Goal: Task Accomplishment & Management: Complete application form

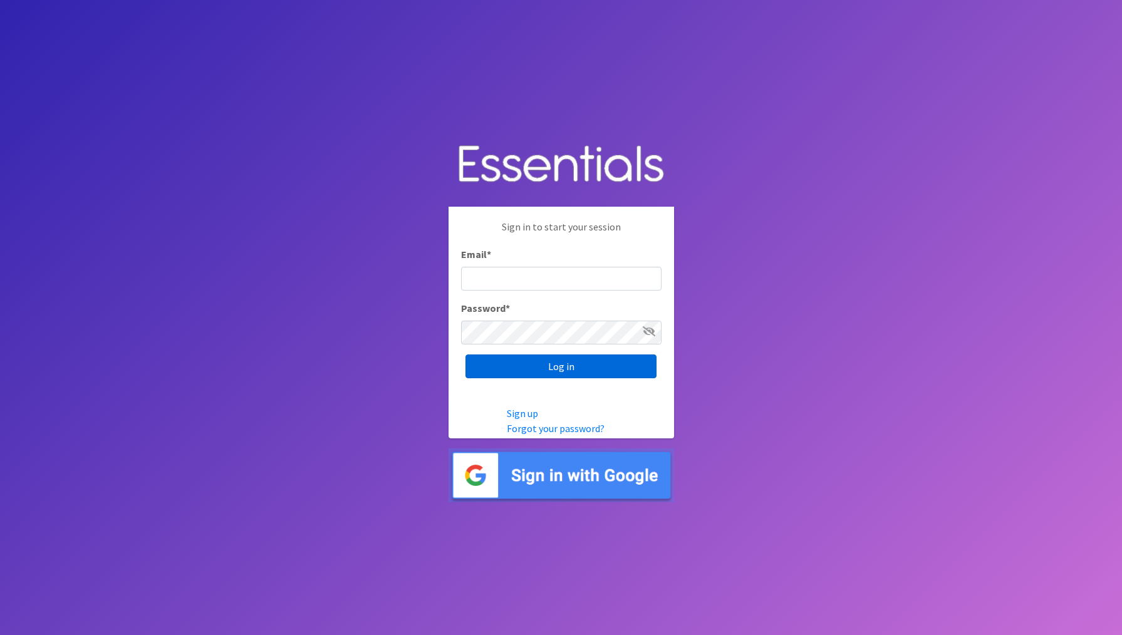
type input "[EMAIL_ADDRESS][DOMAIN_NAME]"
click at [559, 365] on input "Log in" at bounding box center [561, 367] width 191 height 24
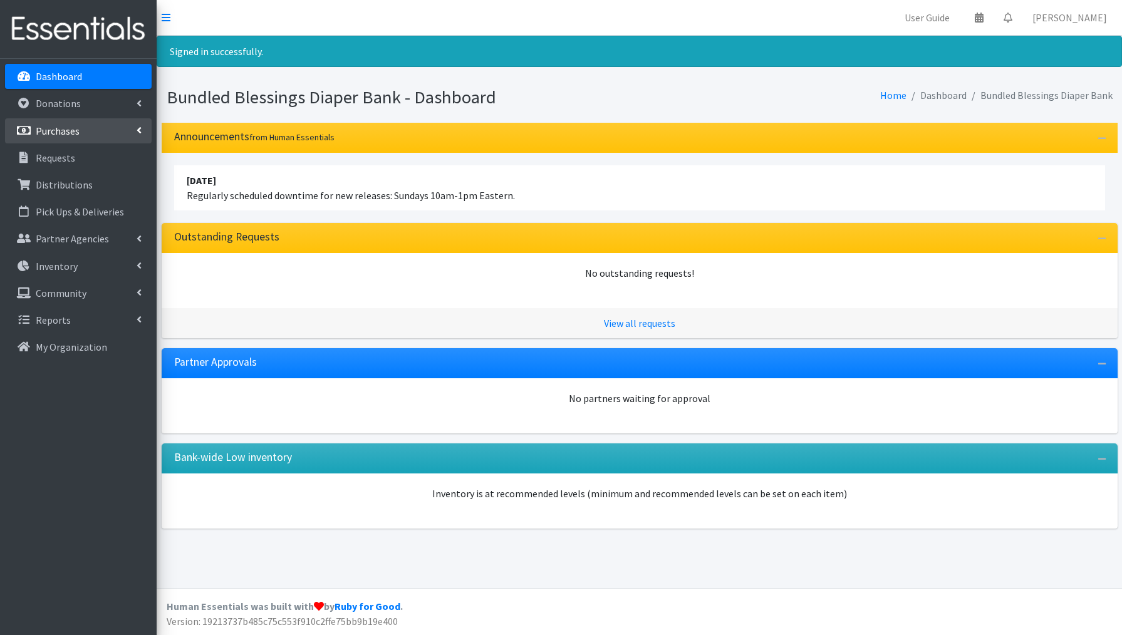
click at [62, 130] on p "Purchases" at bounding box center [58, 131] width 44 height 13
click at [65, 159] on link "All Purchases" at bounding box center [78, 157] width 147 height 25
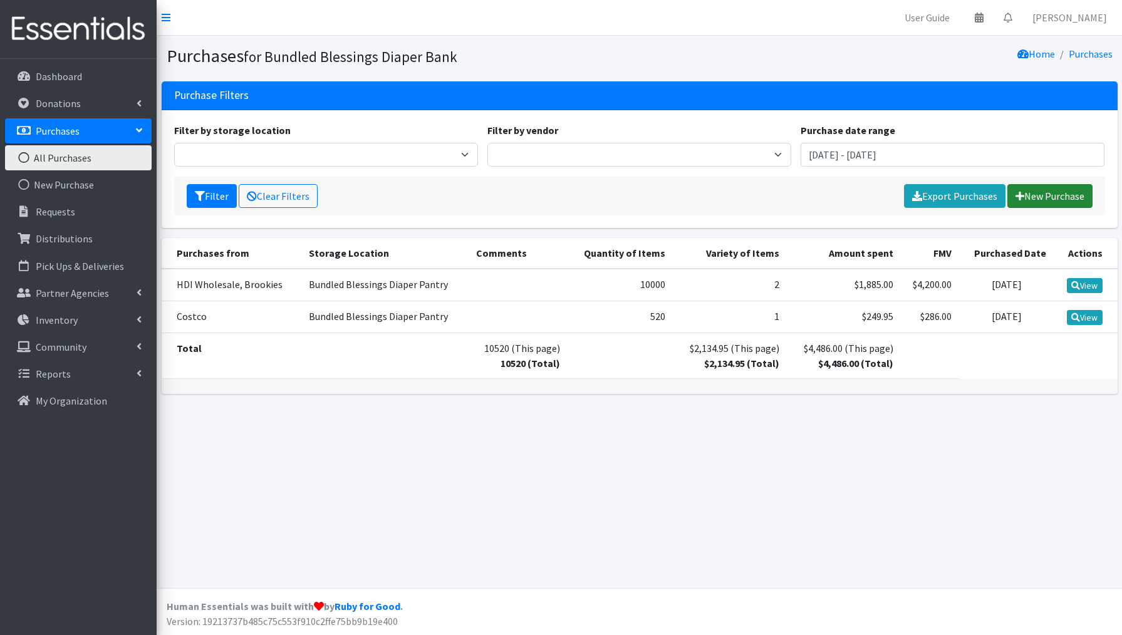
click at [1048, 196] on link "New Purchase" at bounding box center [1050, 196] width 85 height 24
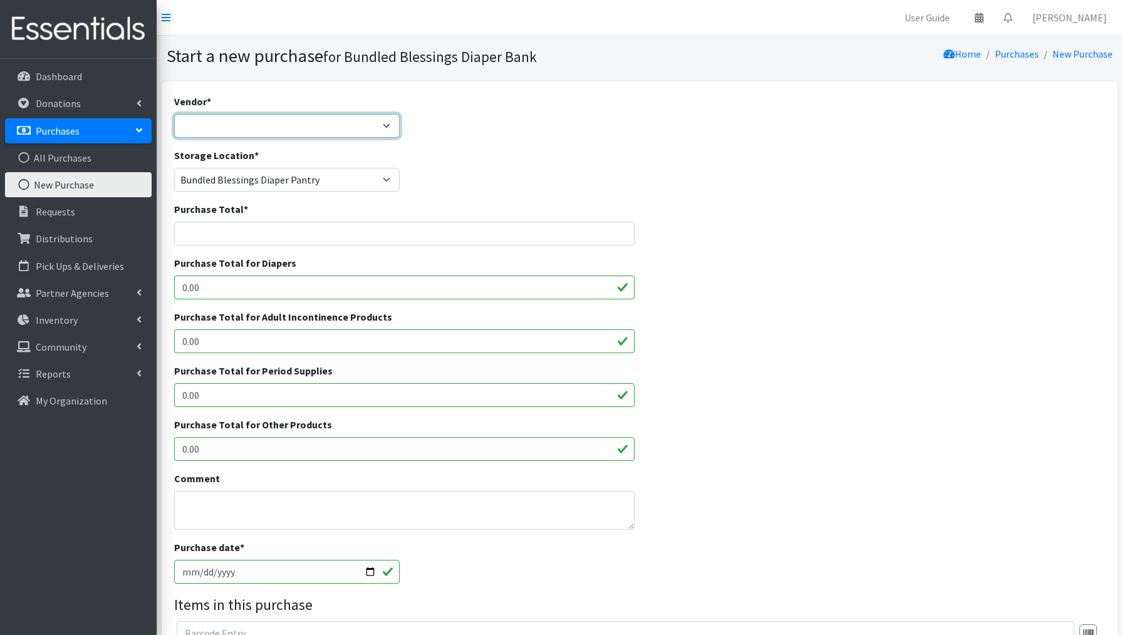
click at [259, 127] on select "Amaon Amazon Costco Cradles 2 Crayons/First Choice HDI Wholesale, Brookies McKe…" at bounding box center [287, 126] width 226 height 24
select select "248"
click at [192, 236] on input "Purchase Total *" at bounding box center [404, 234] width 461 height 24
type input "$39,747.28"
click at [207, 292] on input "0.00" at bounding box center [404, 288] width 461 height 24
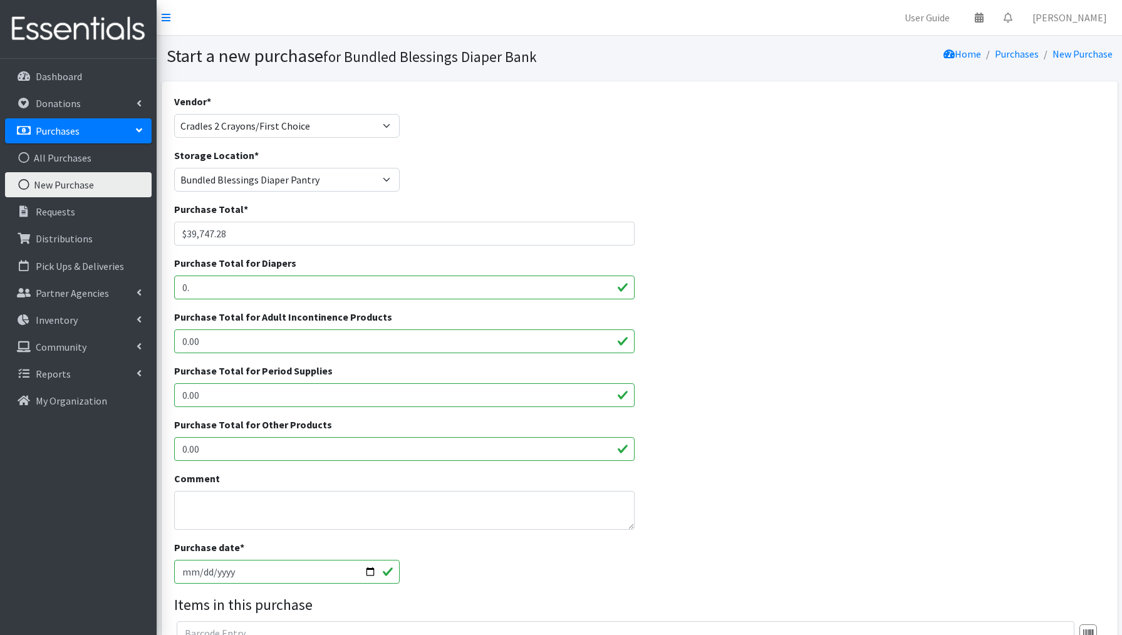
type input "0"
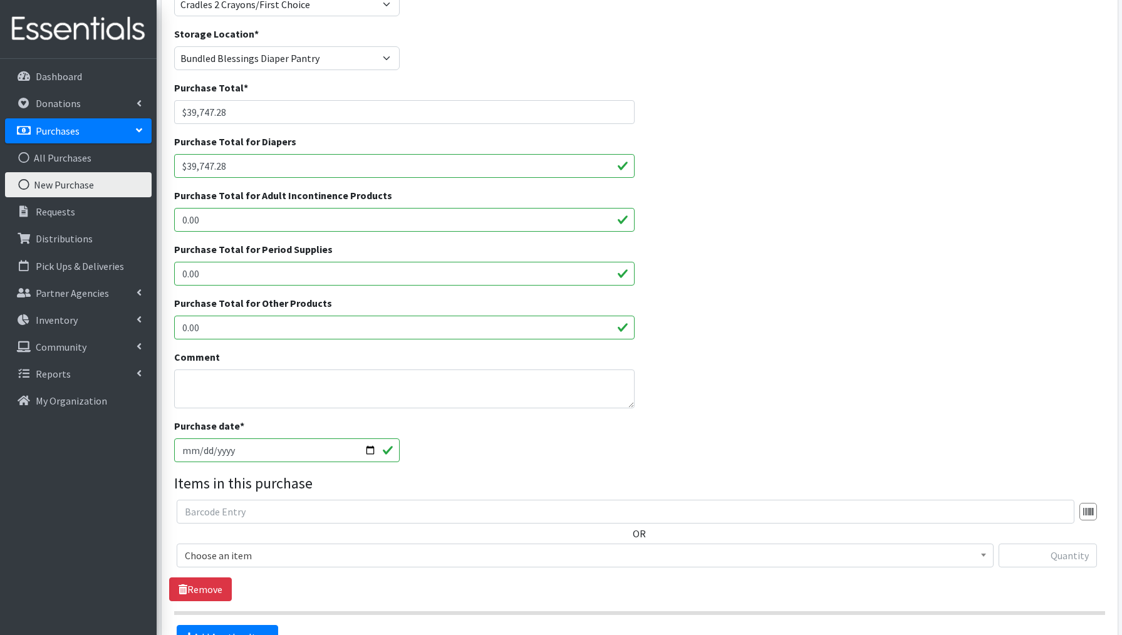
scroll to position [122, 0]
type input "$39,747.28"
click at [368, 450] on input "[DATE]" at bounding box center [287, 450] width 226 height 24
type input "[DATE]"
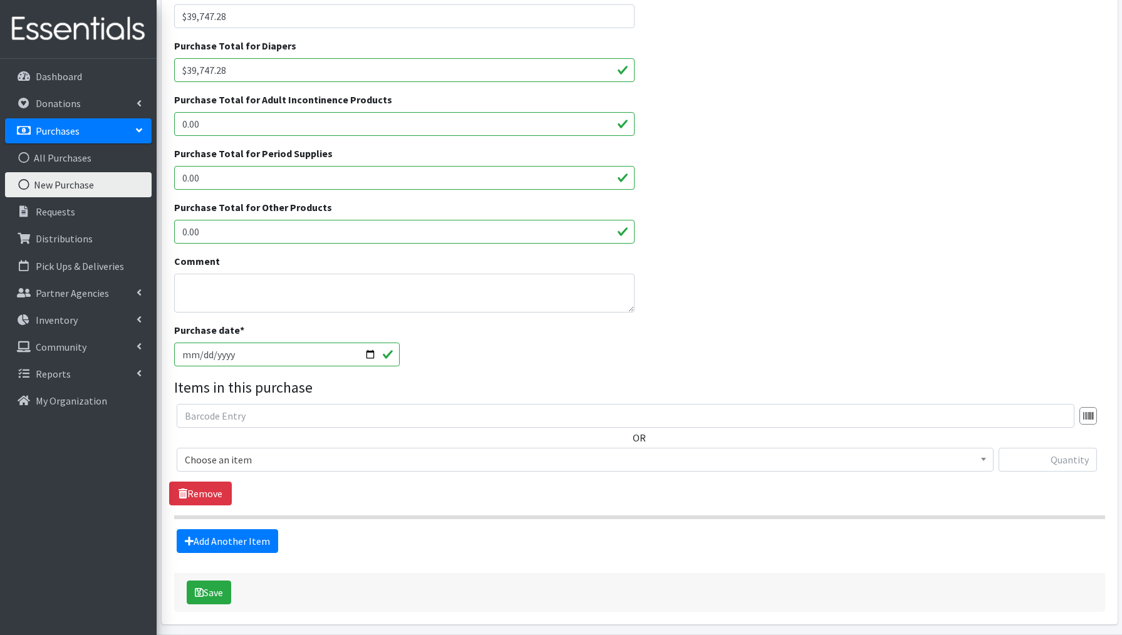
scroll to position [221, 0]
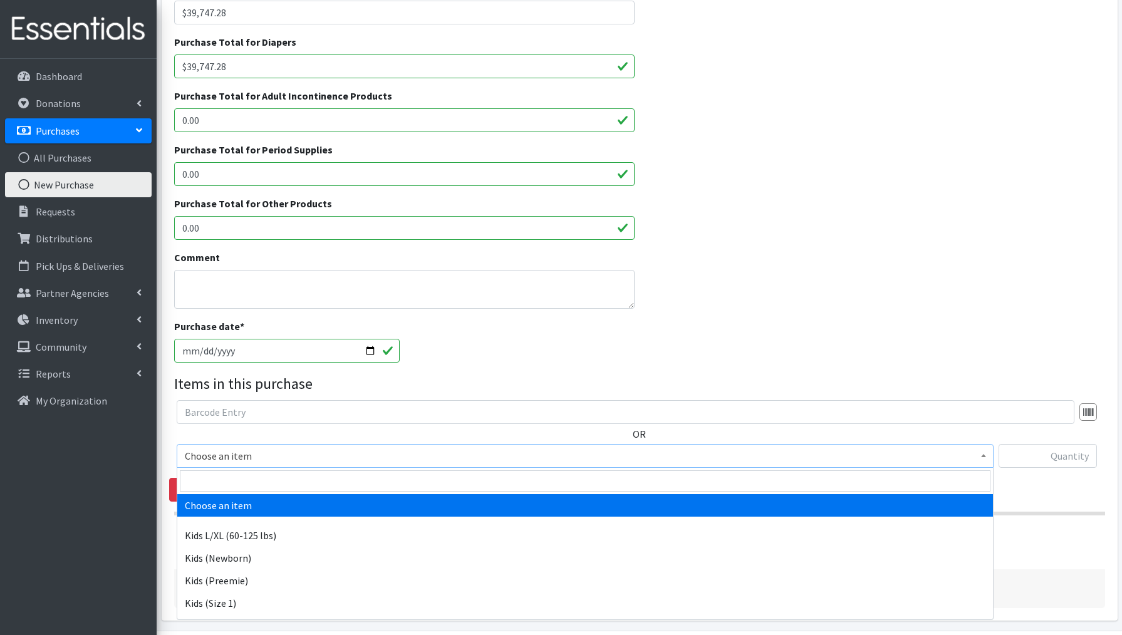
click at [219, 459] on span "Choose an item" at bounding box center [585, 456] width 801 height 18
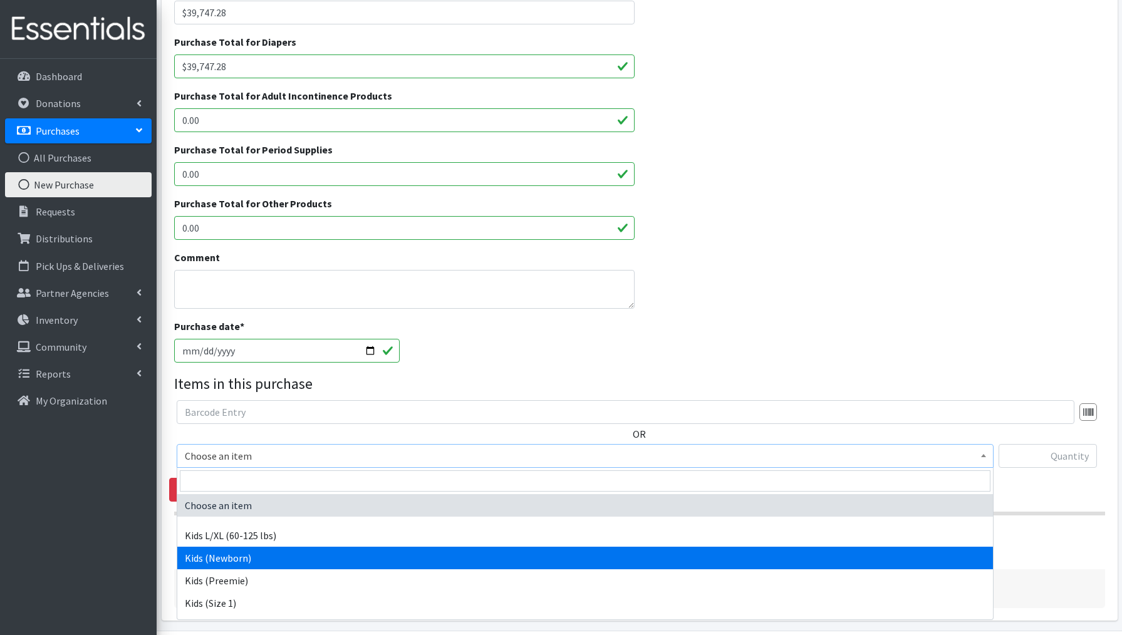
select select "3694"
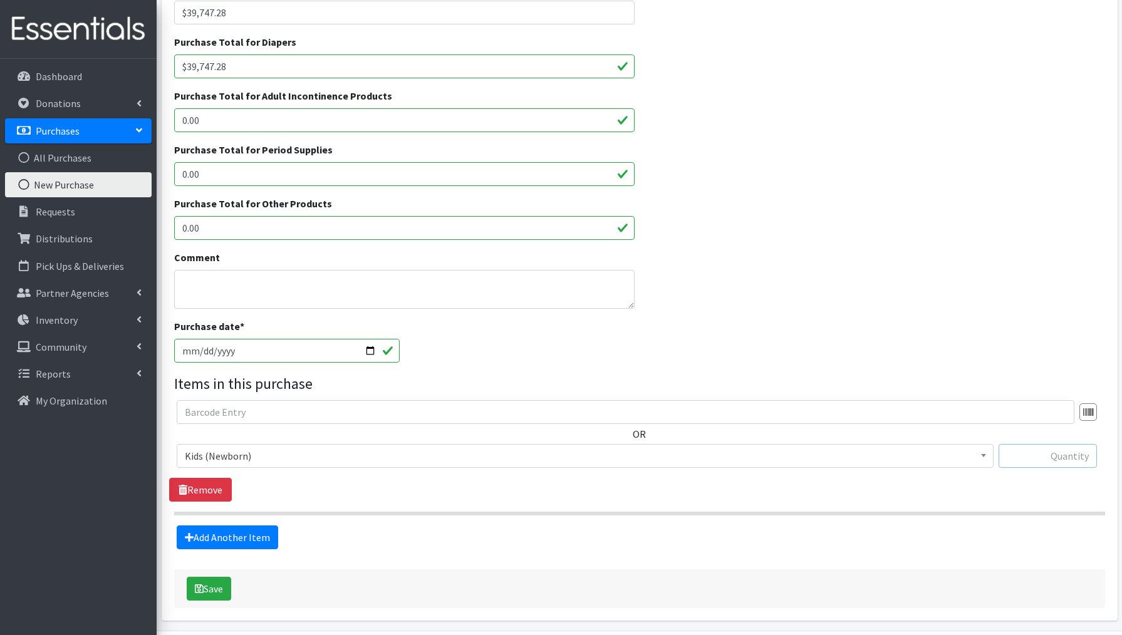
click at [1023, 455] on input "text" at bounding box center [1048, 456] width 98 height 24
type input "18000"
click at [260, 539] on link "Add Another Item" at bounding box center [228, 538] width 102 height 24
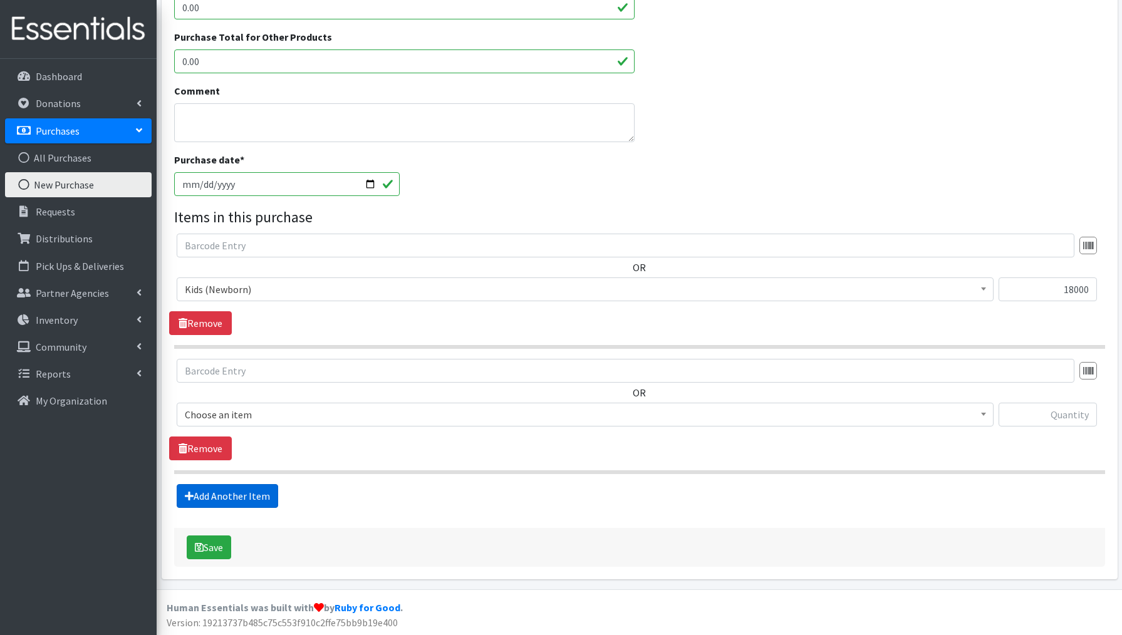
scroll to position [388, 0]
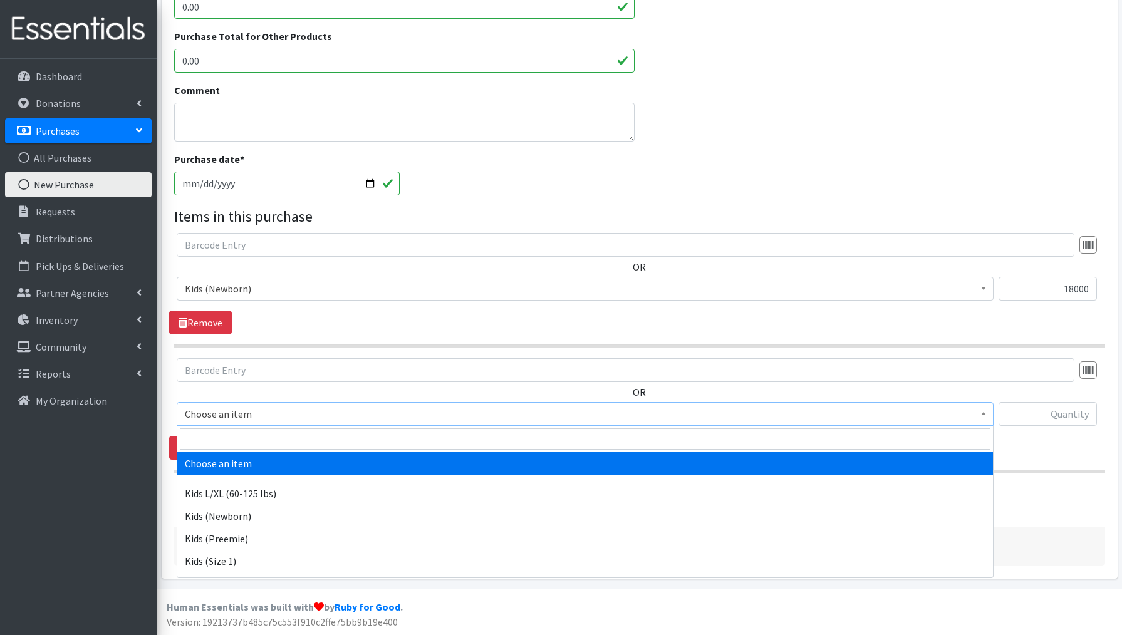
click at [241, 419] on span "Choose an item" at bounding box center [585, 414] width 801 height 18
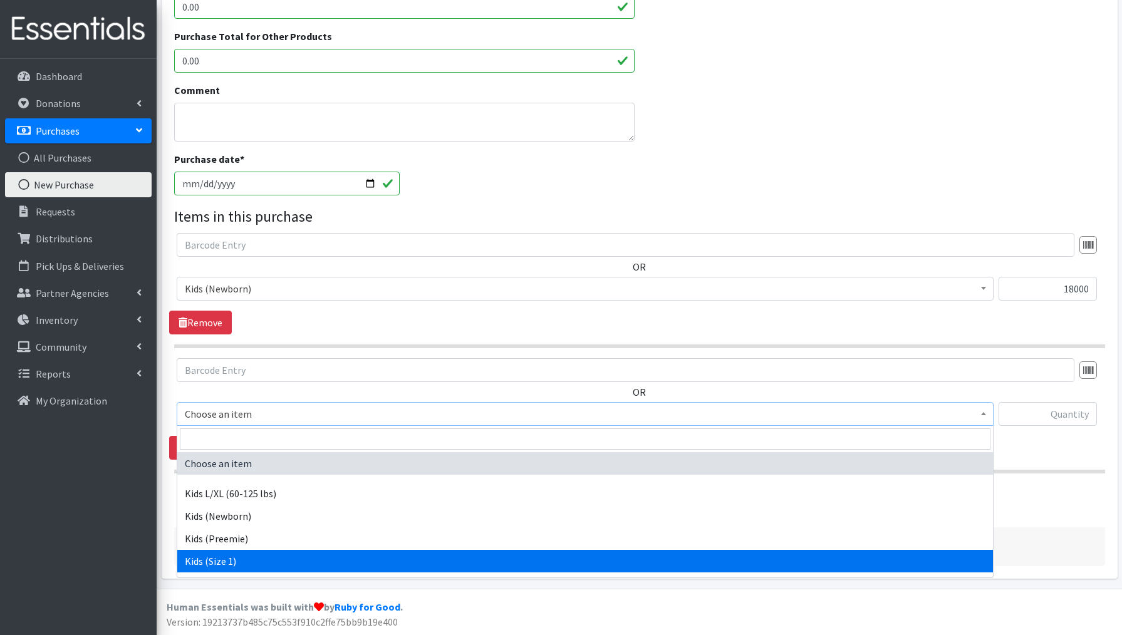
select select "3657"
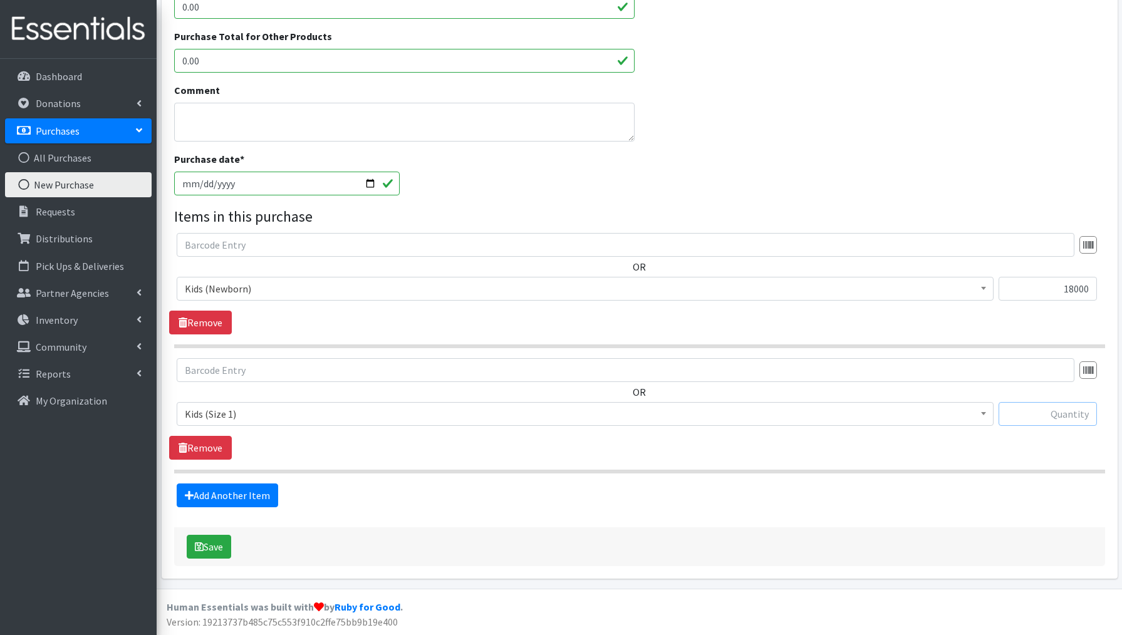
click at [1053, 412] on input "text" at bounding box center [1048, 414] width 98 height 24
type input "14400"
click at [254, 500] on link "Add Another Item" at bounding box center [228, 496] width 102 height 24
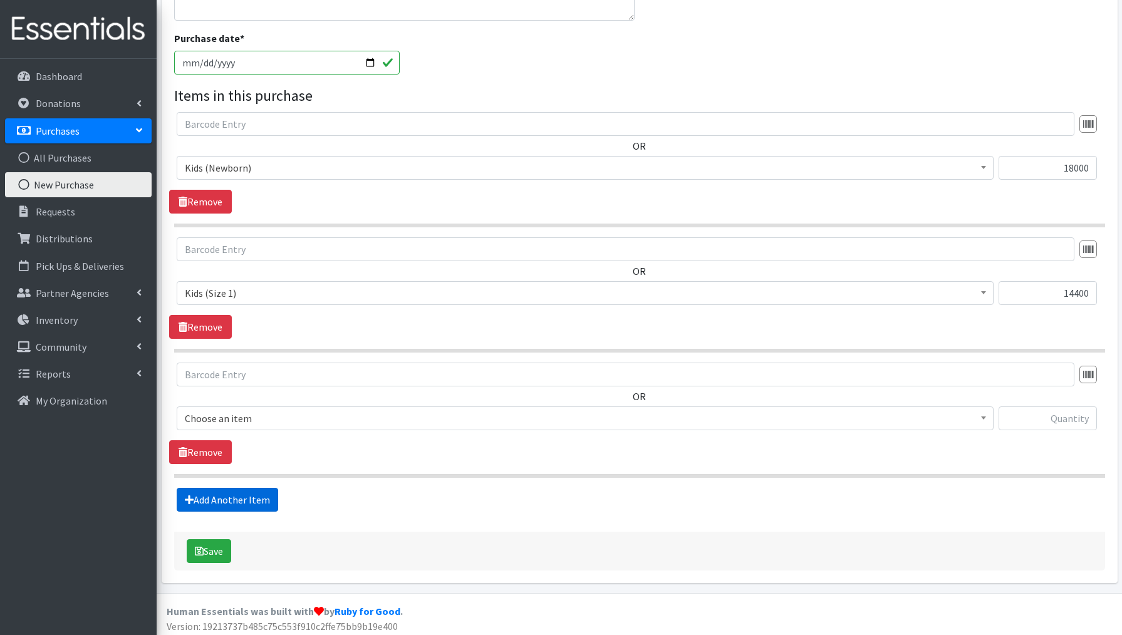
scroll to position [514, 0]
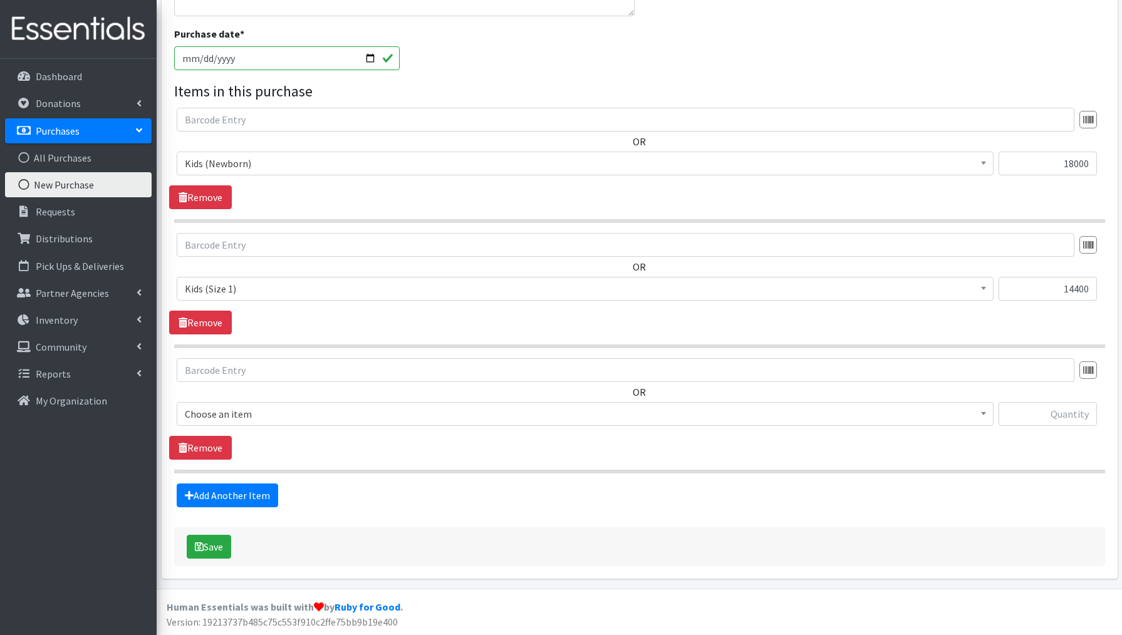
click at [237, 411] on span "Choose an item" at bounding box center [585, 414] width 801 height 18
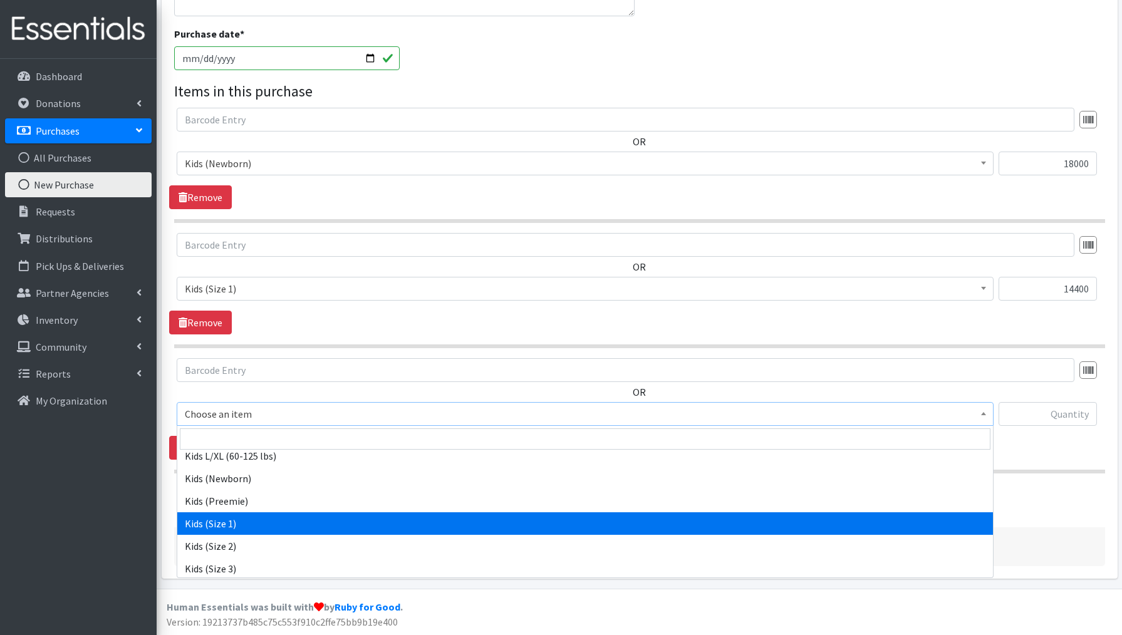
scroll to position [46, 0]
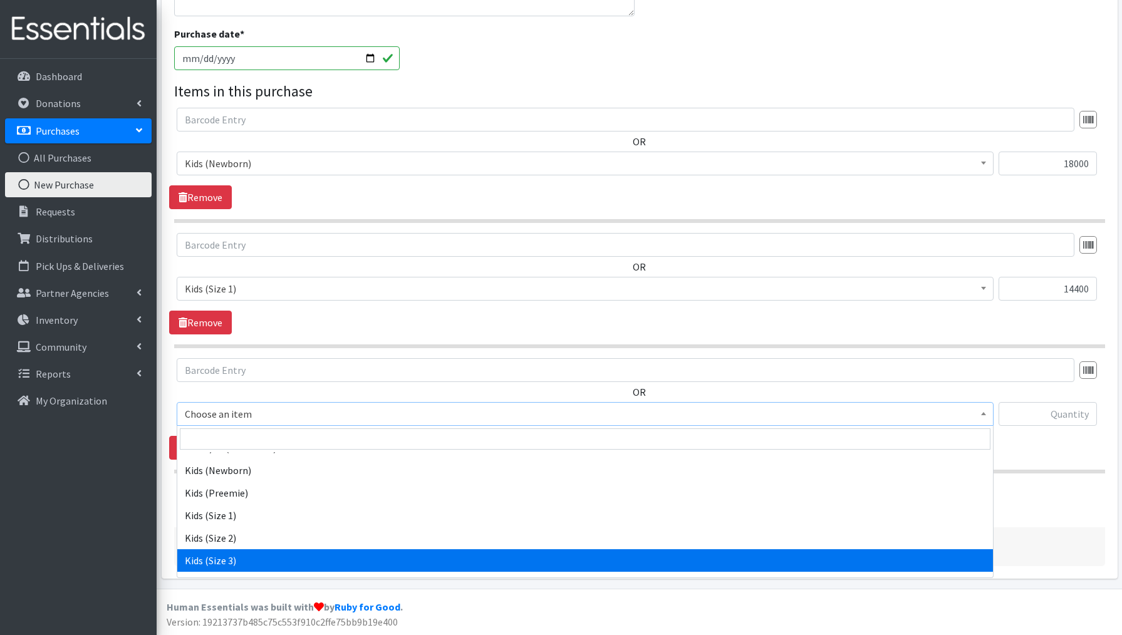
select select "3644"
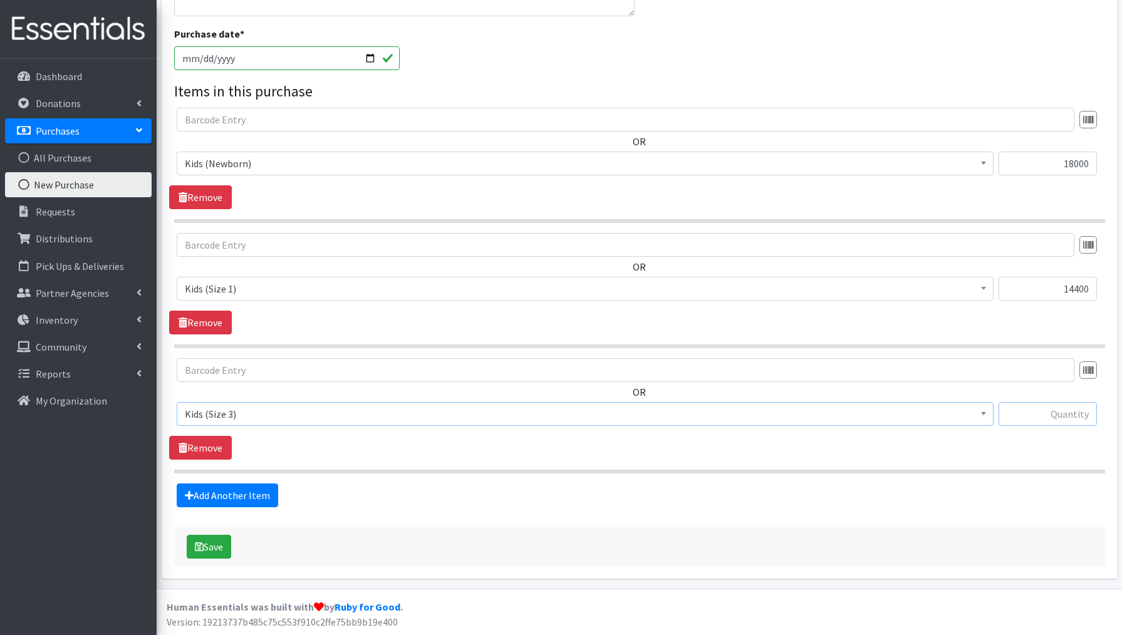
click at [1029, 414] on input "text" at bounding box center [1048, 414] width 98 height 24
type input "12000"
click at [229, 497] on link "Add Another Item" at bounding box center [228, 496] width 102 height 24
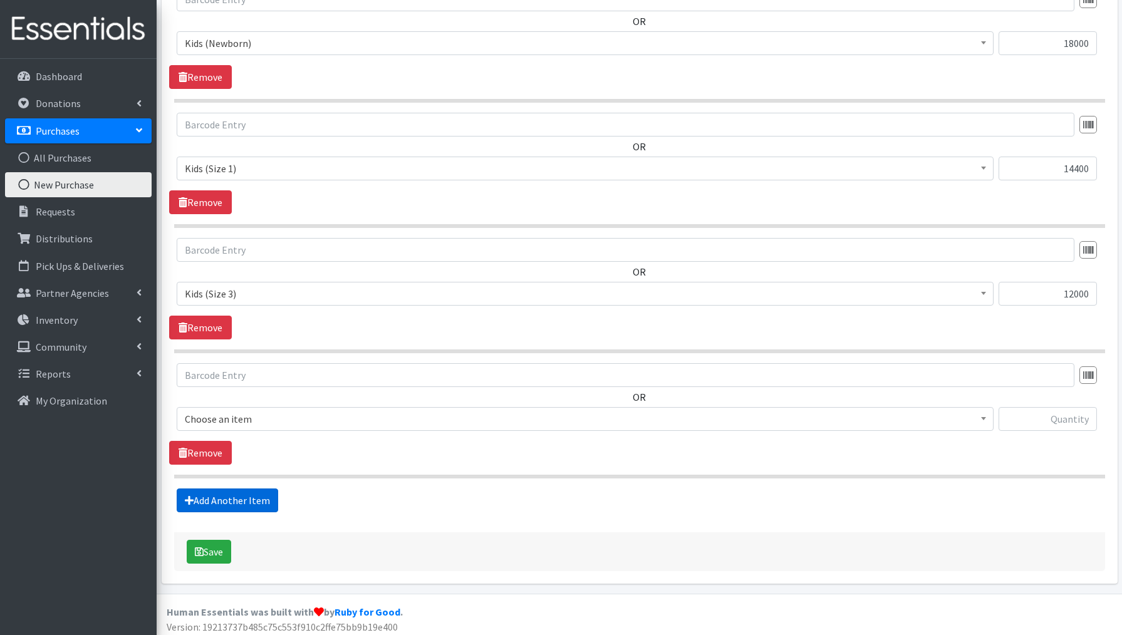
scroll to position [639, 0]
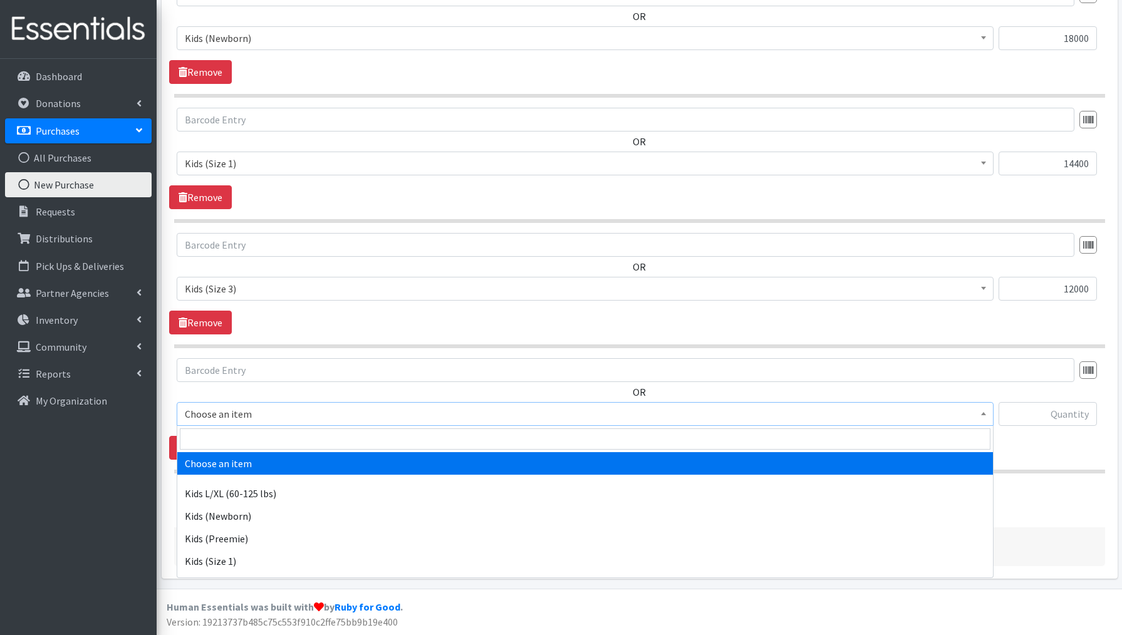
click at [224, 419] on span "Choose an item" at bounding box center [585, 414] width 801 height 18
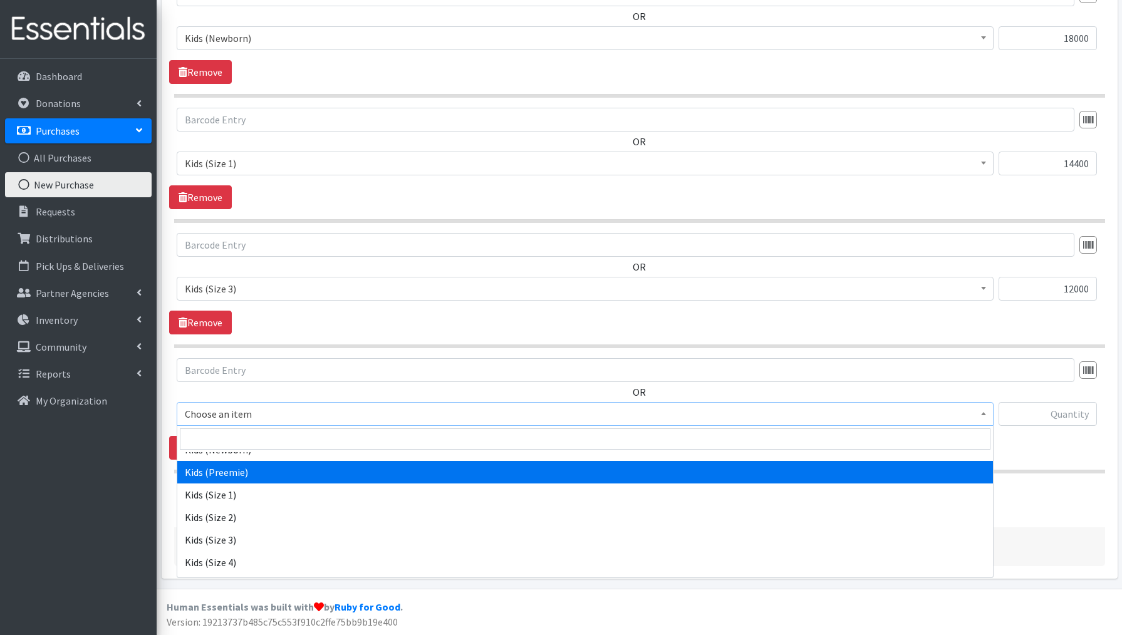
scroll to position [71, 0]
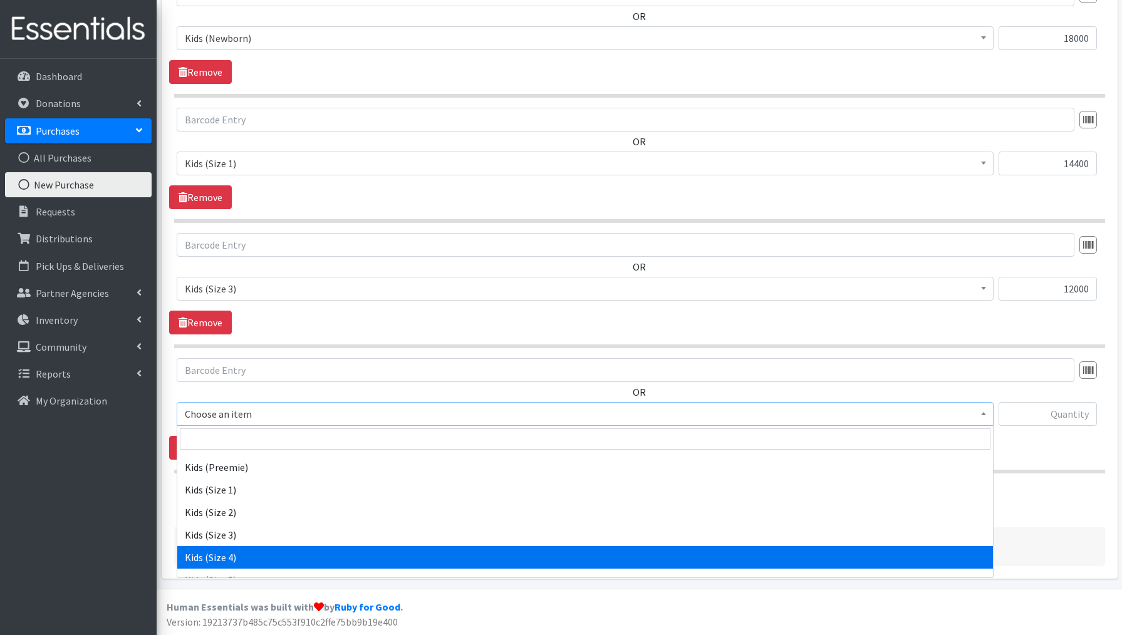
select select "3650"
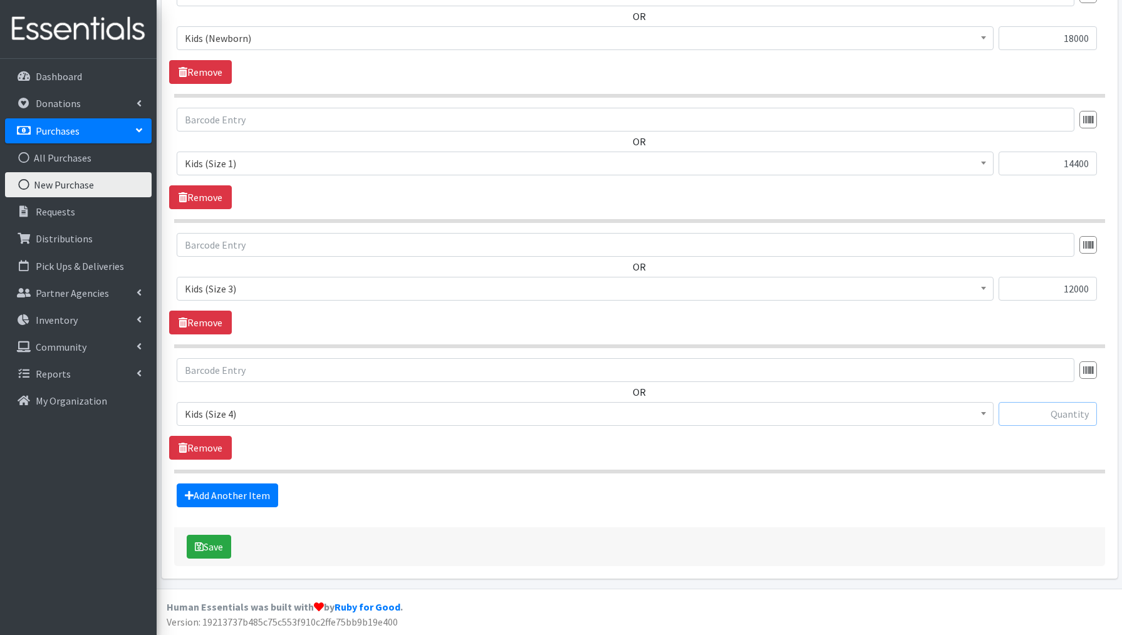
click at [1028, 409] on input "text" at bounding box center [1048, 414] width 98 height 24
type input "36000"
click at [229, 498] on link "Add Another Item" at bounding box center [228, 496] width 102 height 24
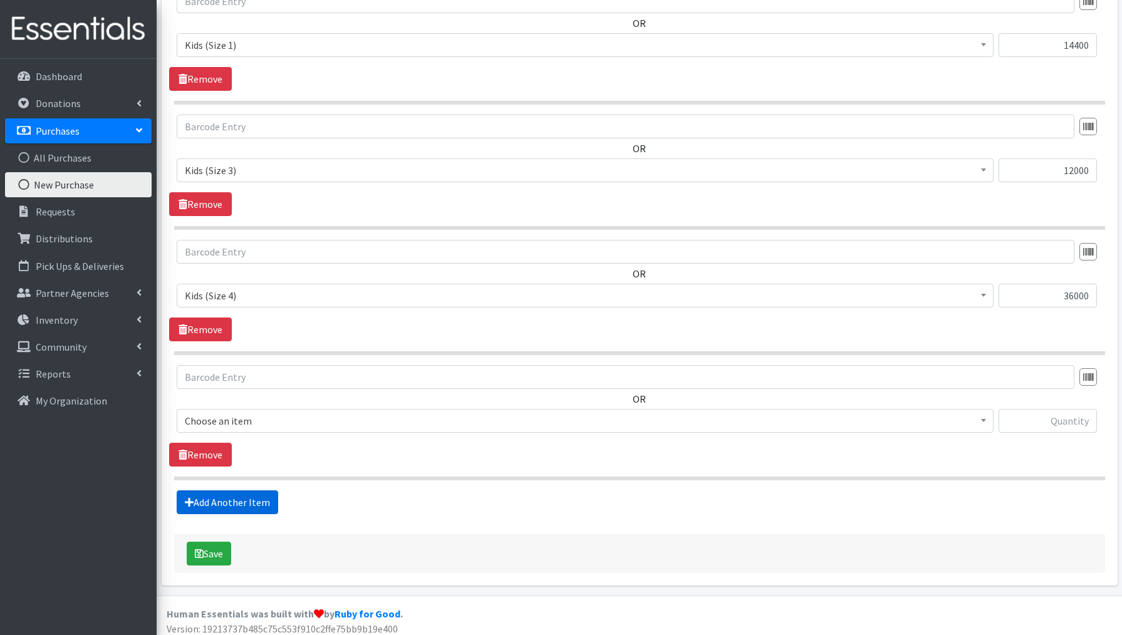
scroll to position [764, 0]
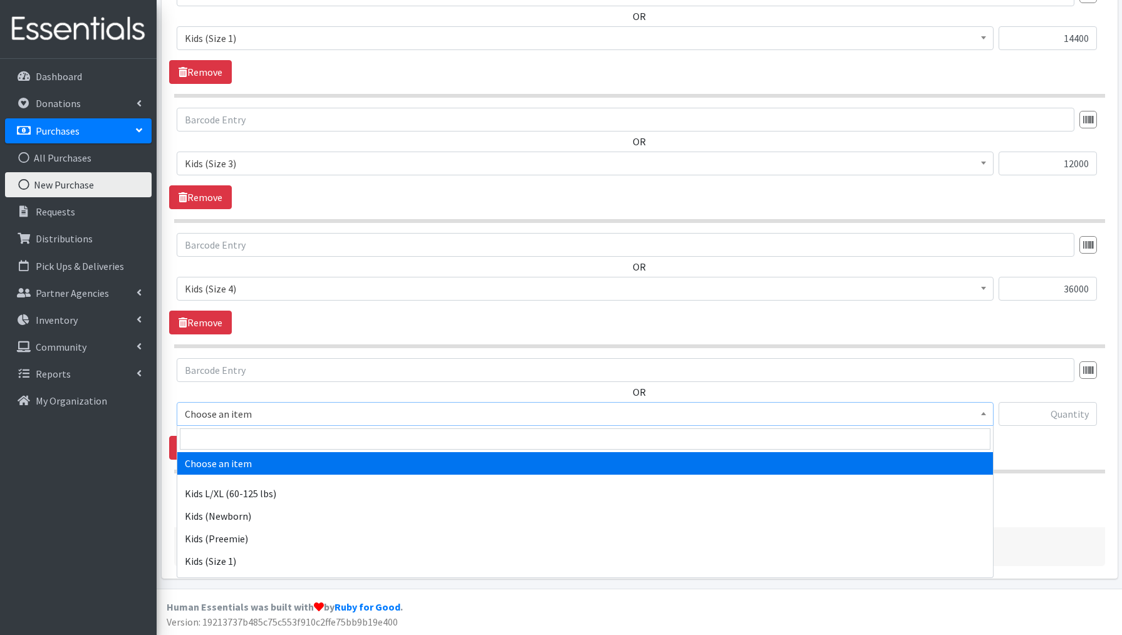
click at [225, 415] on span "Choose an item" at bounding box center [585, 414] width 801 height 18
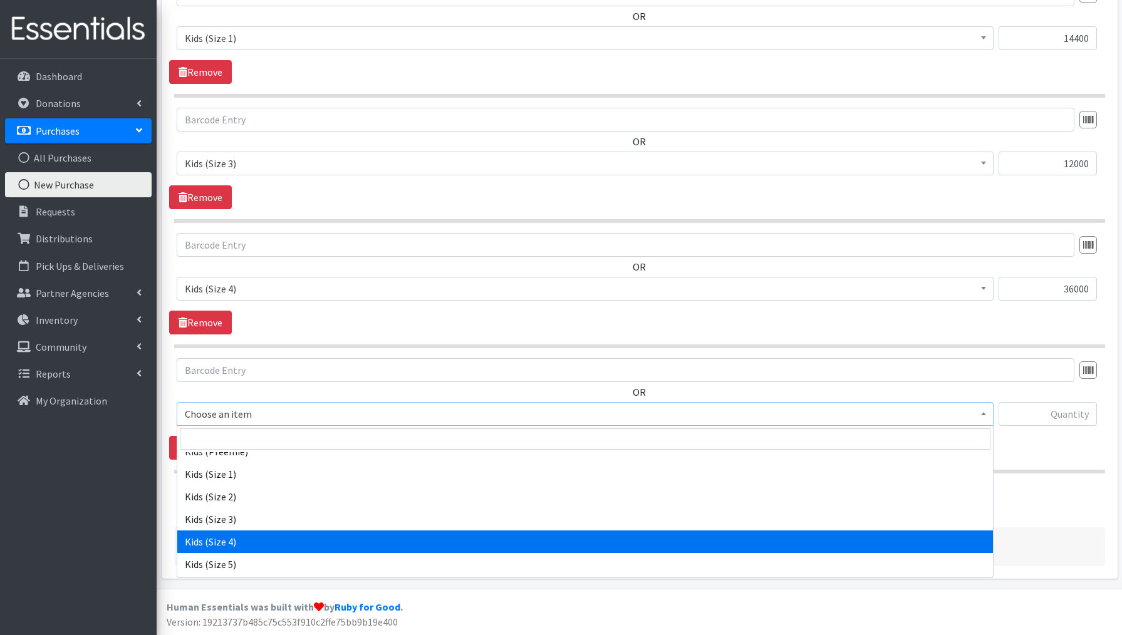
scroll to position [86, 0]
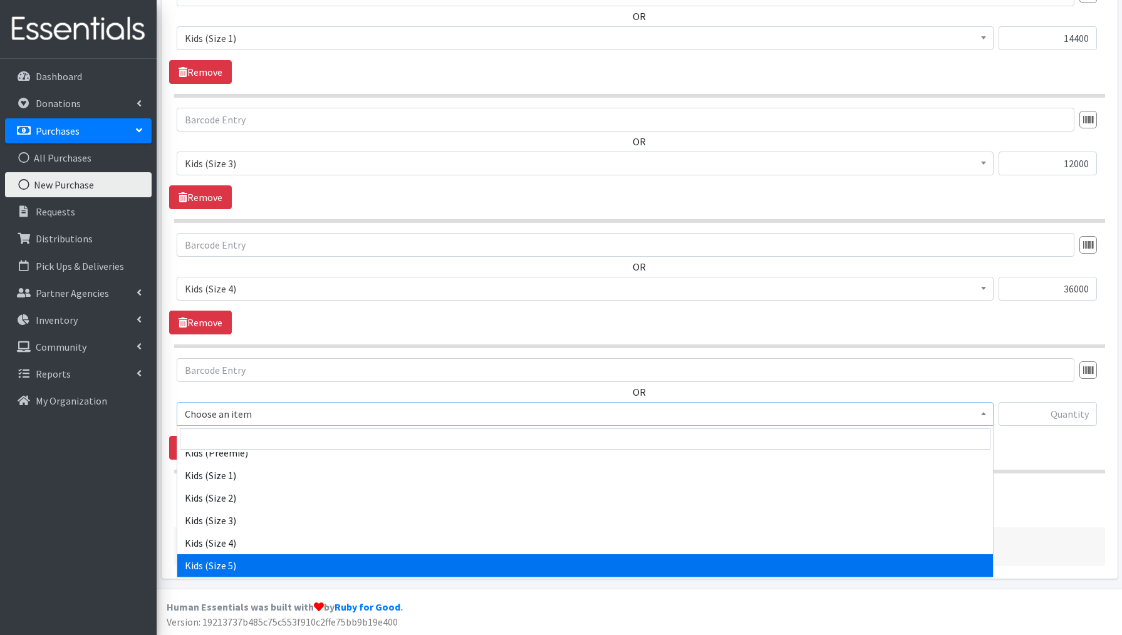
drag, startPoint x: 225, startPoint y: 567, endPoint x: 205, endPoint y: 566, distance: 20.1
select select "3672"
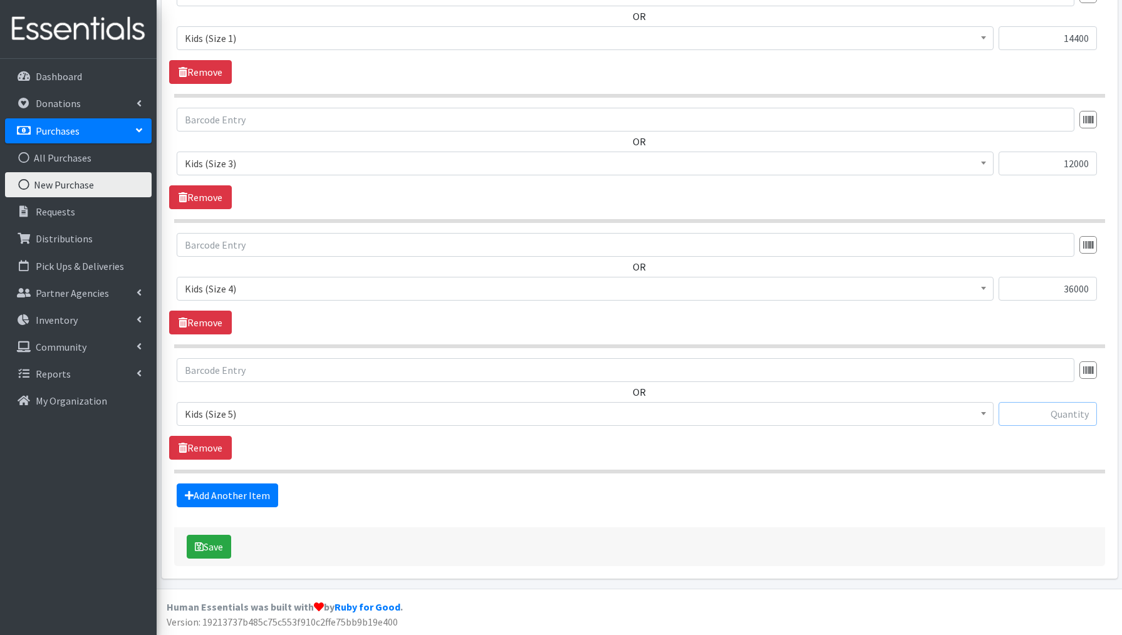
click at [1062, 416] on input "text" at bounding box center [1048, 414] width 98 height 24
type input "56000"
click at [199, 491] on link "Add Another Item" at bounding box center [228, 496] width 102 height 24
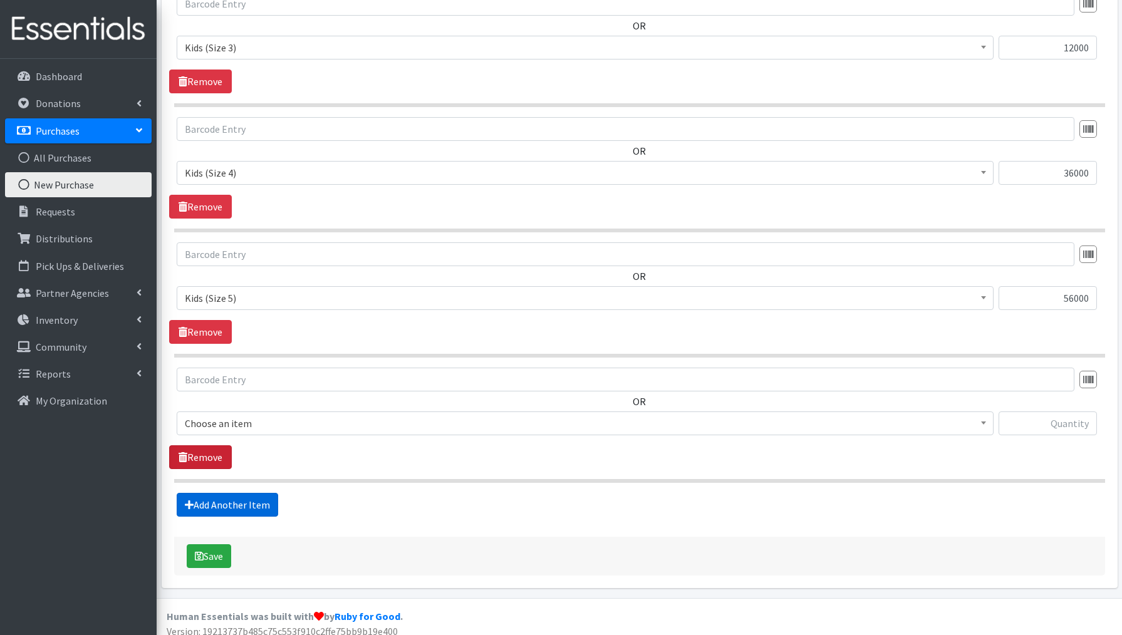
scroll to position [890, 0]
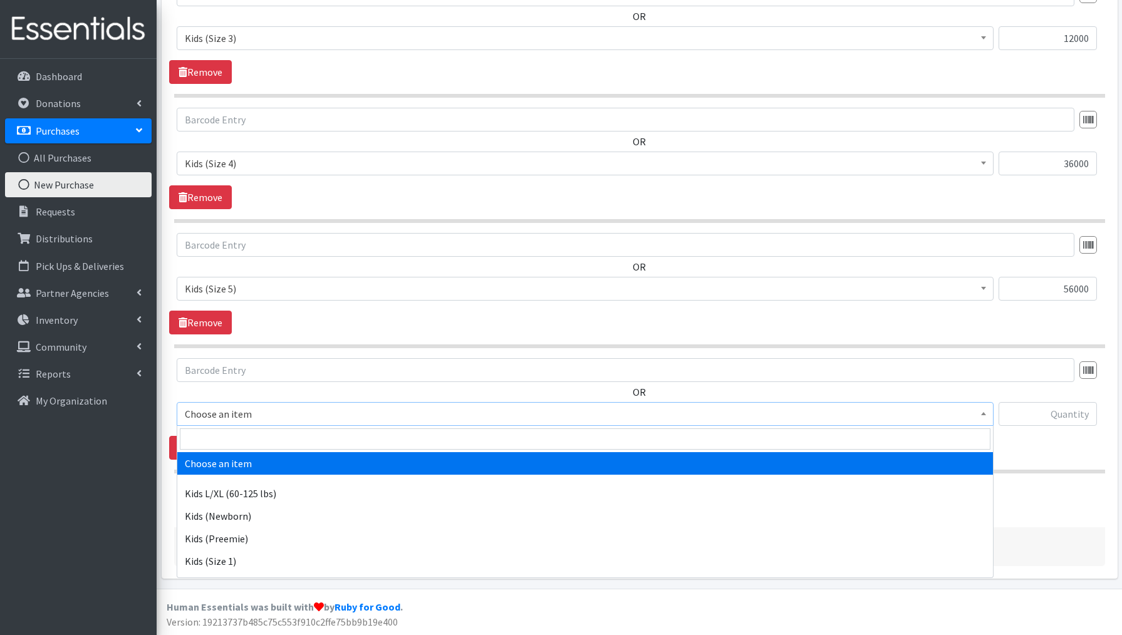
click at [223, 412] on span "Choose an item" at bounding box center [585, 414] width 801 height 18
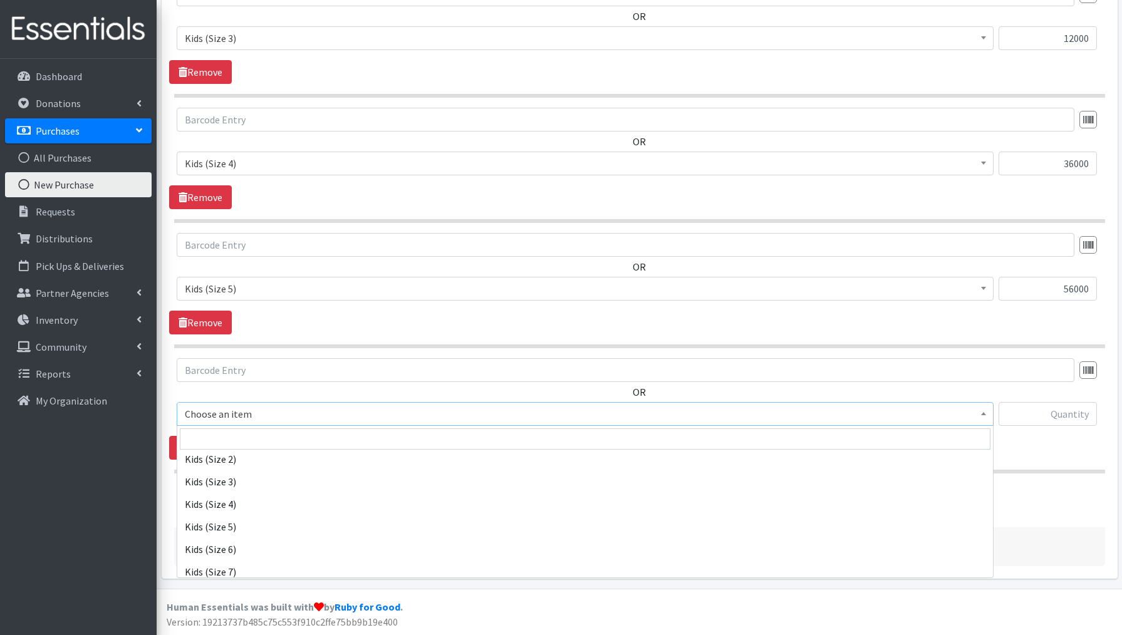
scroll to position [132, 0]
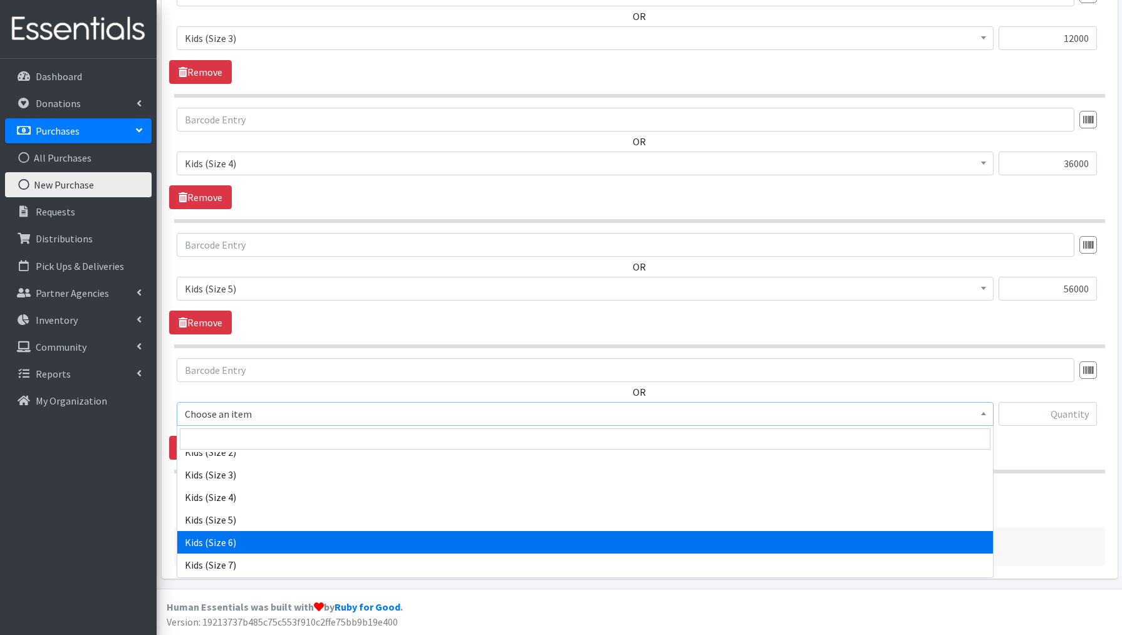
select select "3654"
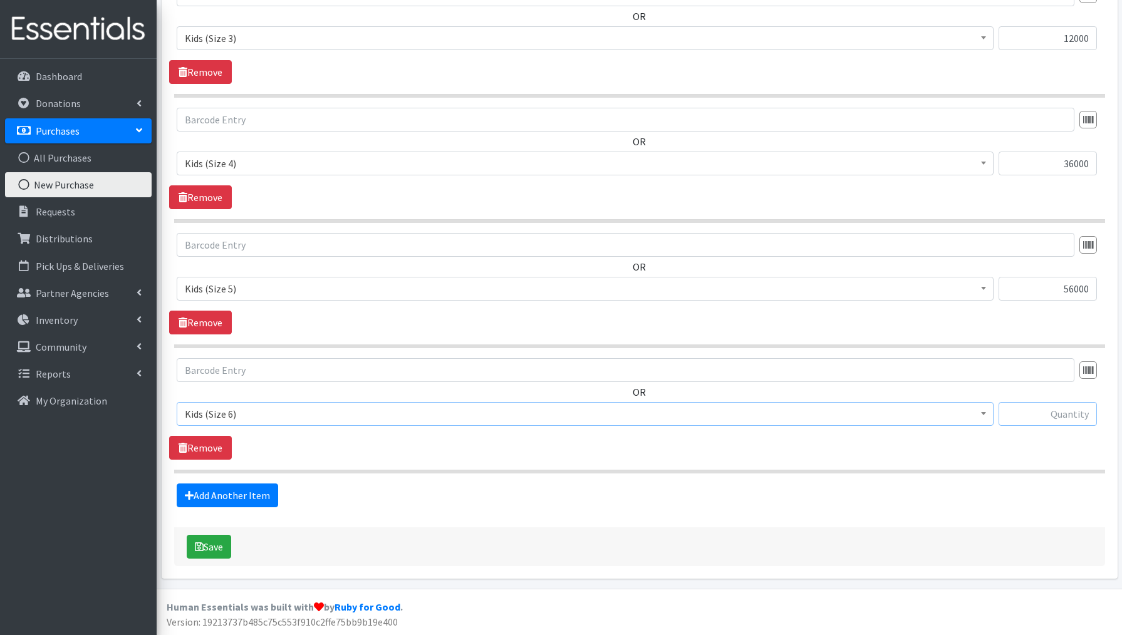
click at [1075, 415] on input "text" at bounding box center [1048, 414] width 98 height 24
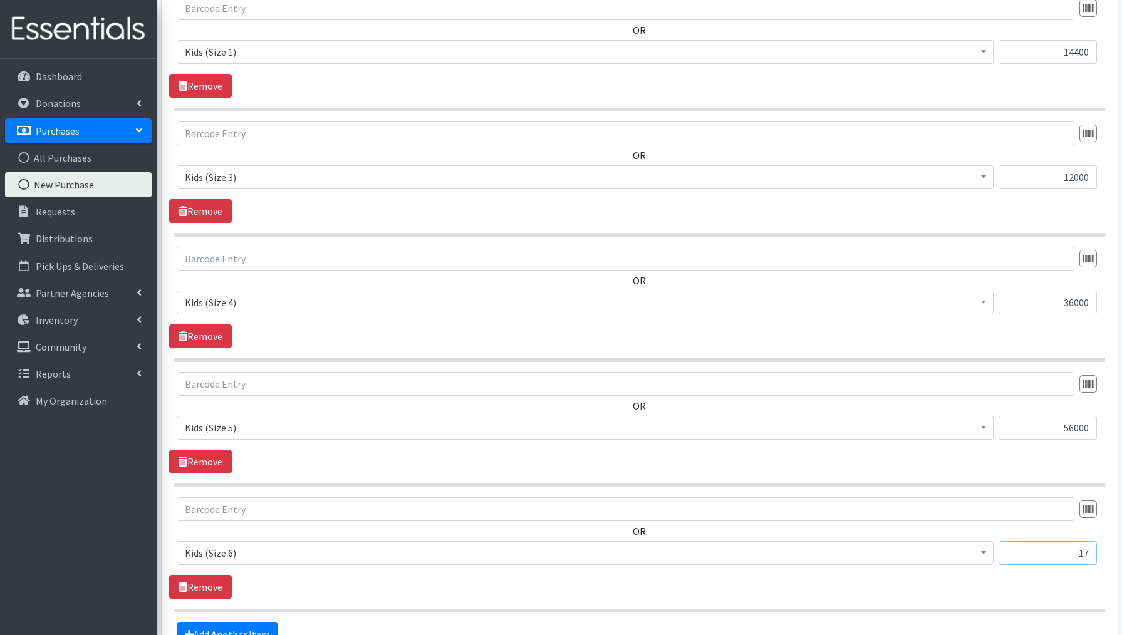
scroll to position [752, 0]
type input "17"
click at [1068, 424] on input "56000" at bounding box center [1048, 427] width 98 height 24
type input "36000"
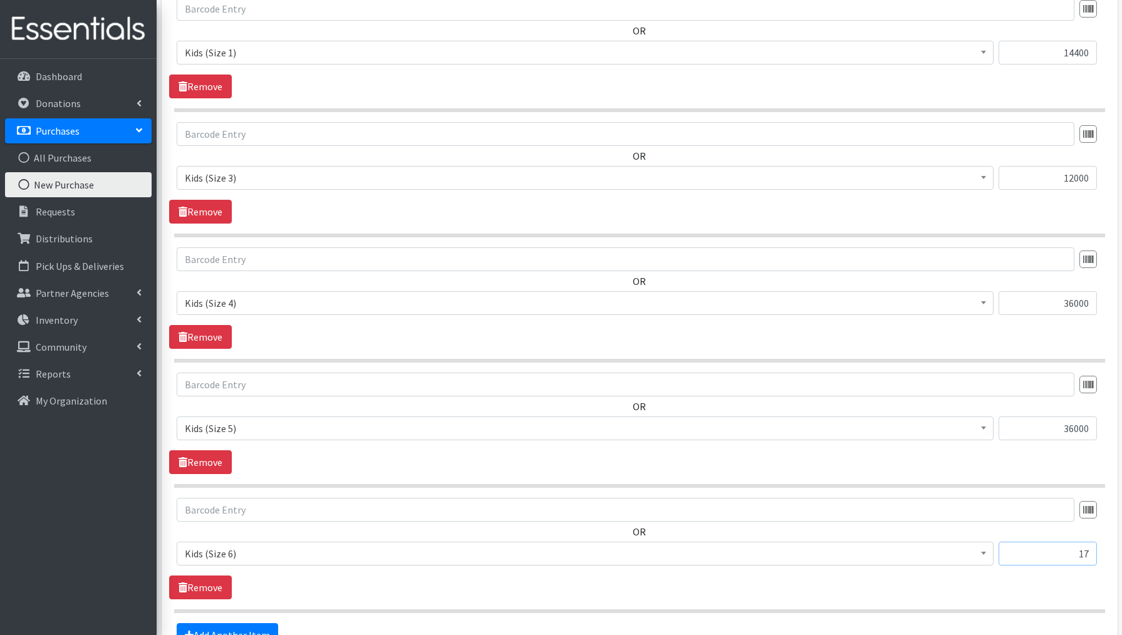
drag, startPoint x: 1090, startPoint y: 553, endPoint x: 1072, endPoint y: 553, distance: 18.2
click at [1072, 553] on input "17" at bounding box center [1048, 554] width 98 height 24
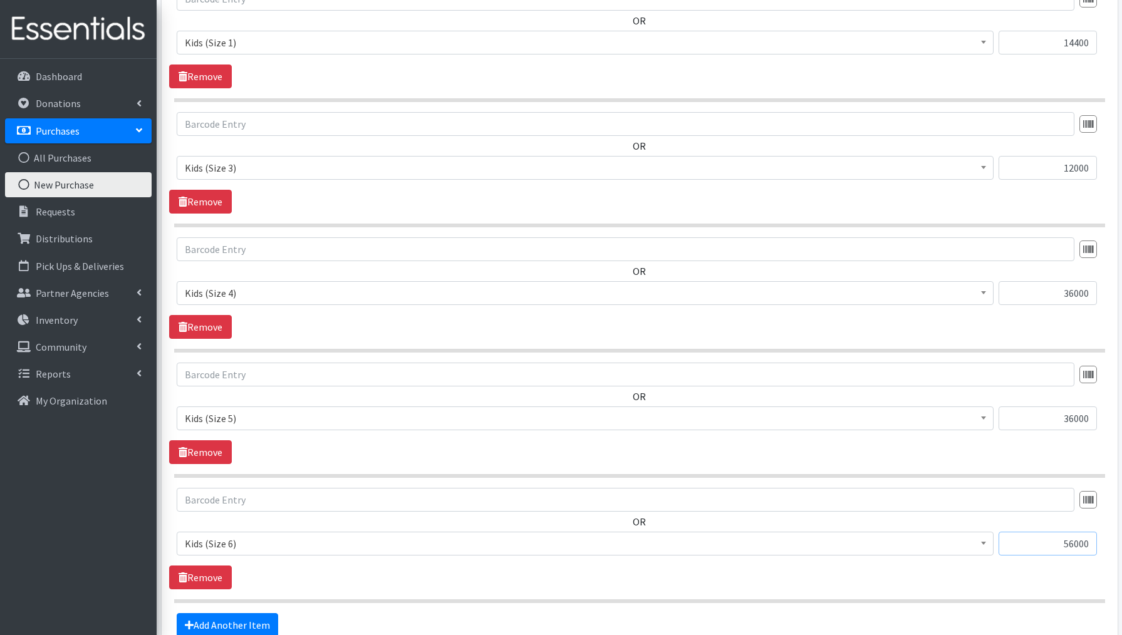
scroll to position [890, 0]
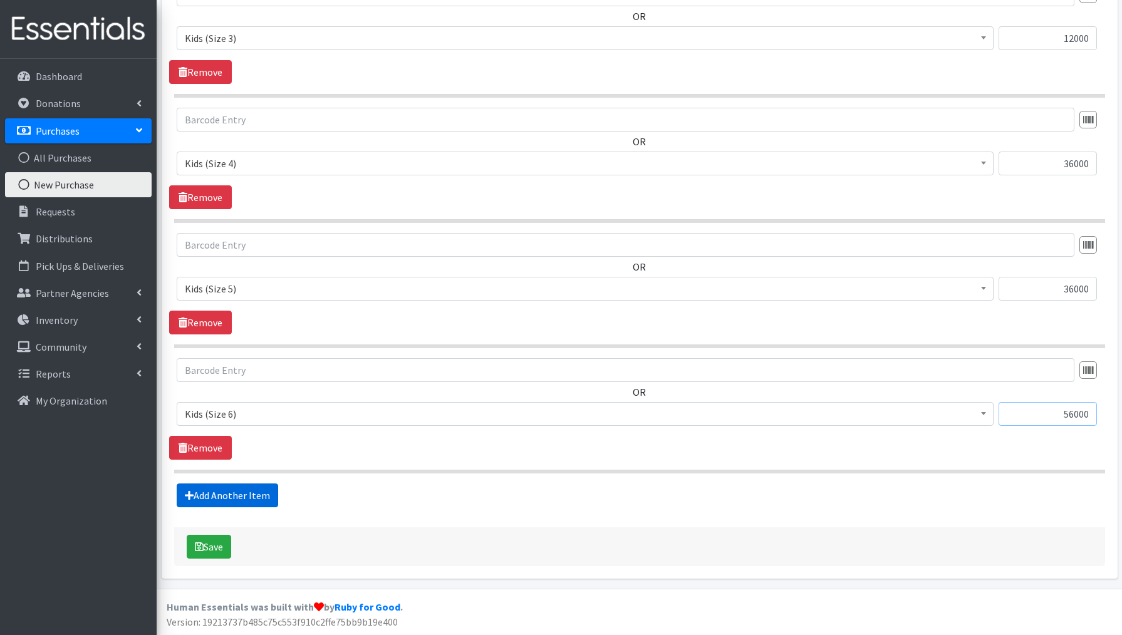
type input "56000"
click at [212, 499] on link "Add Another Item" at bounding box center [228, 496] width 102 height 24
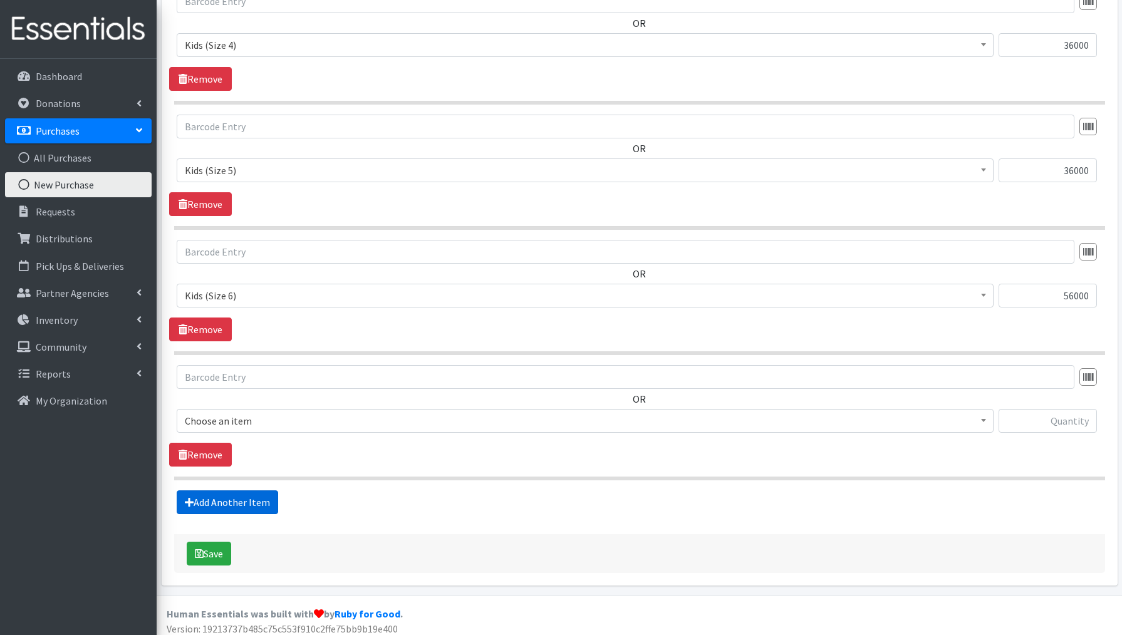
scroll to position [1015, 0]
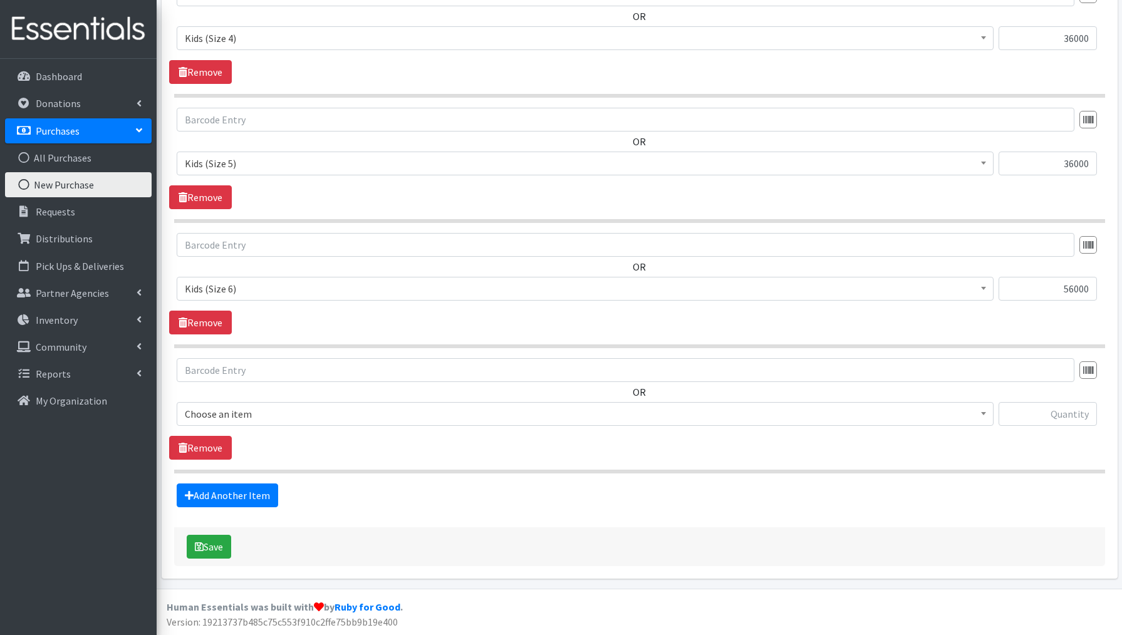
click at [236, 416] on span "Choose an item" at bounding box center [585, 414] width 801 height 18
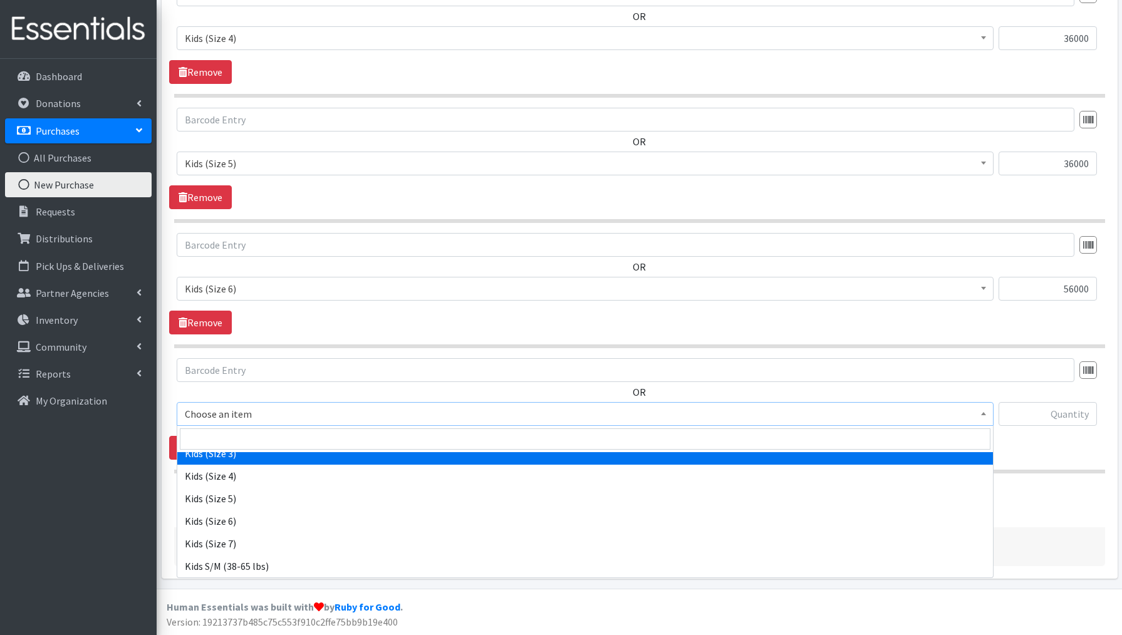
scroll to position [158, 0]
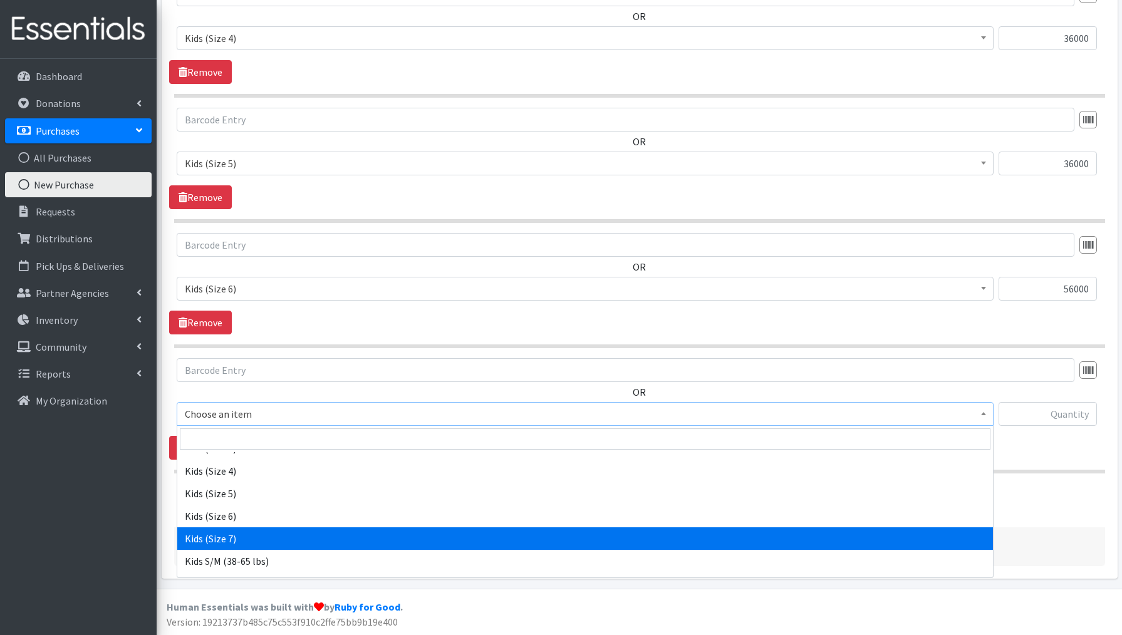
select select "3695"
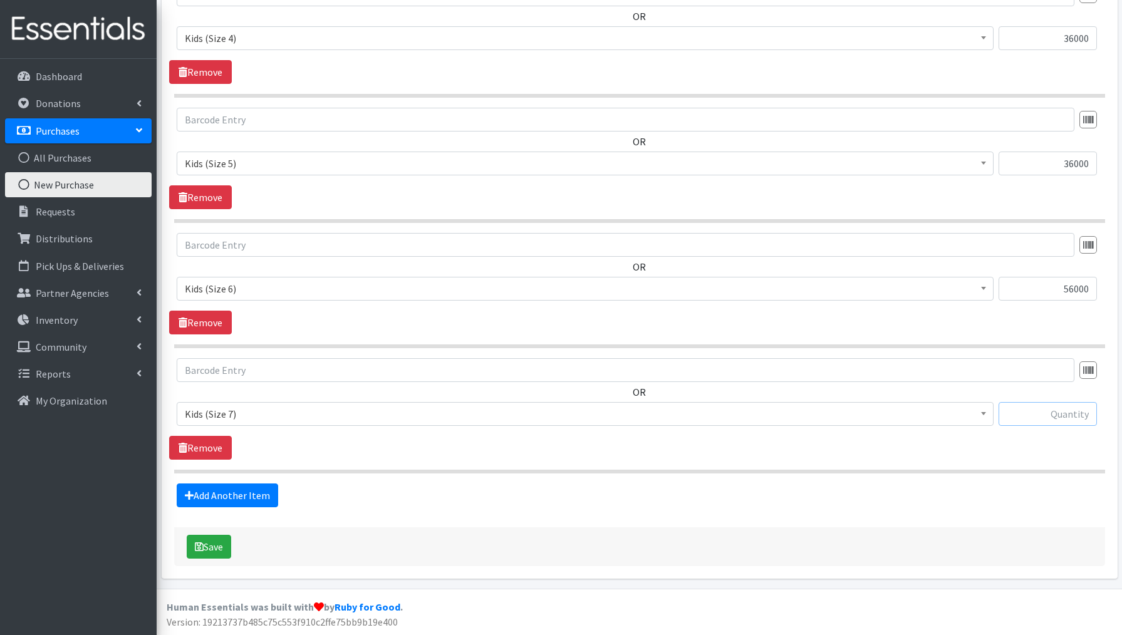
click at [1027, 410] on input "text" at bounding box center [1048, 414] width 98 height 24
type input "17280"
click at [260, 497] on link "Add Another Item" at bounding box center [228, 496] width 102 height 24
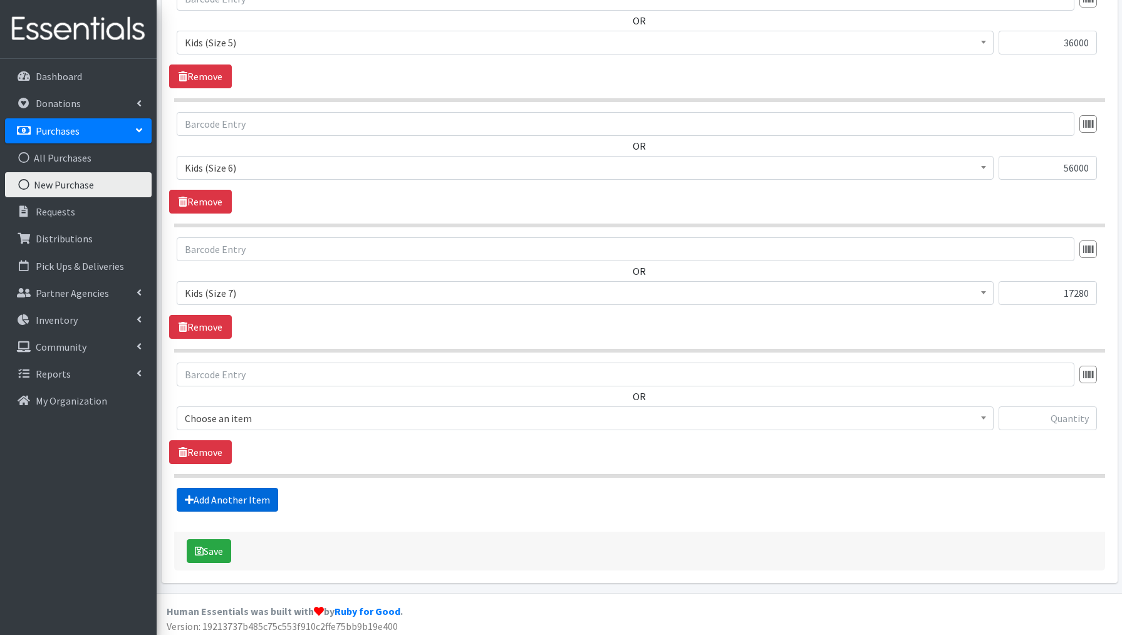
scroll to position [1140, 0]
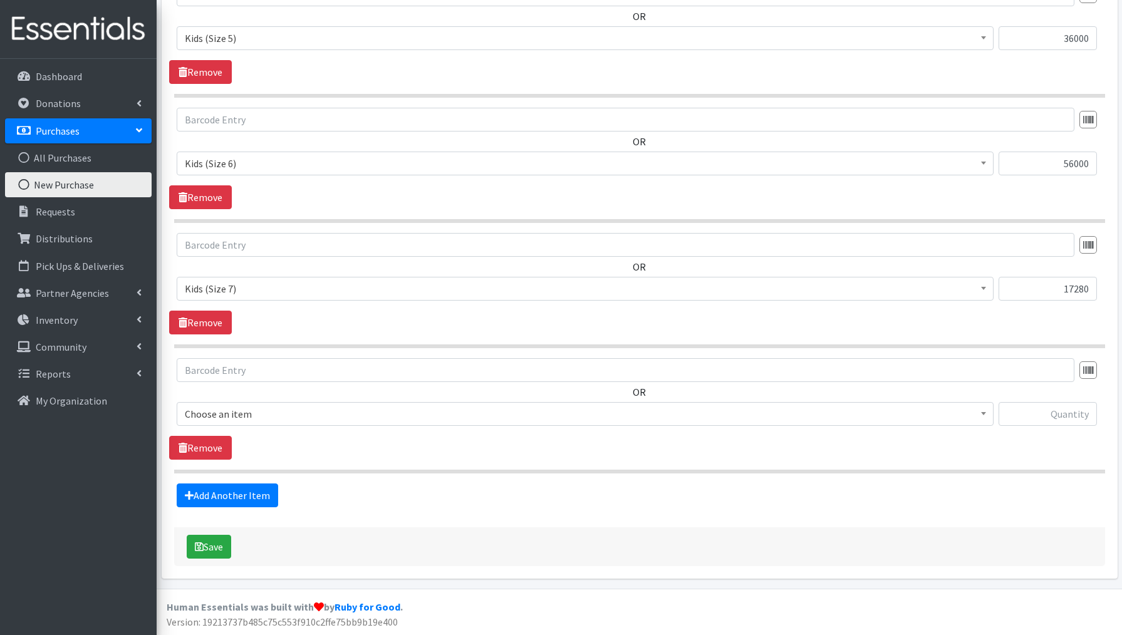
click at [248, 421] on span "Choose an item" at bounding box center [585, 414] width 801 height 18
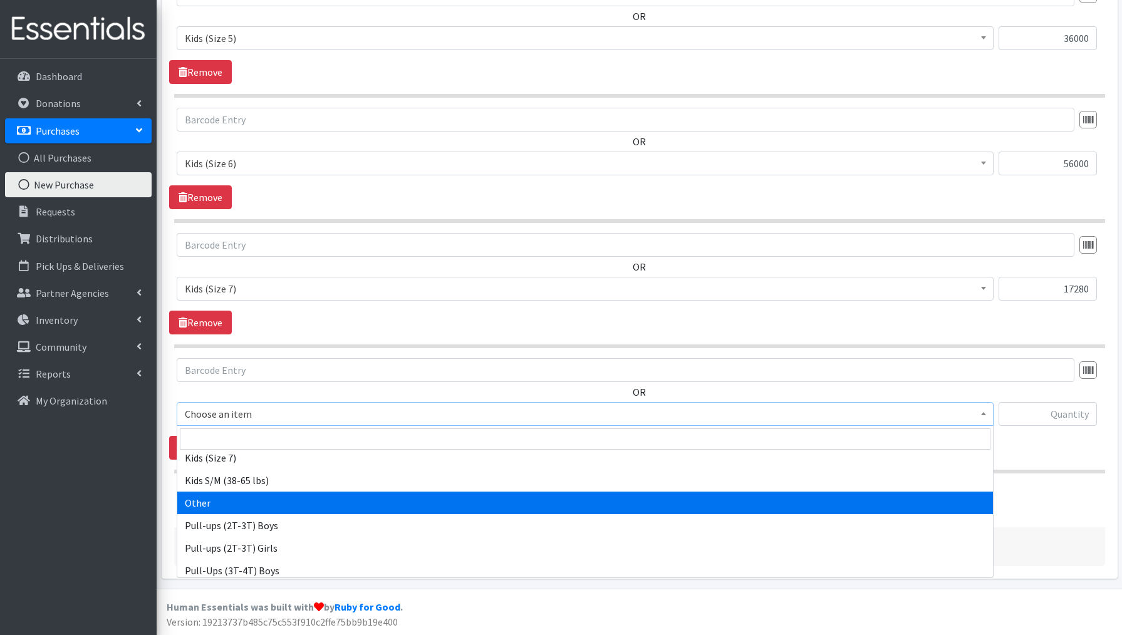
scroll to position [243, 0]
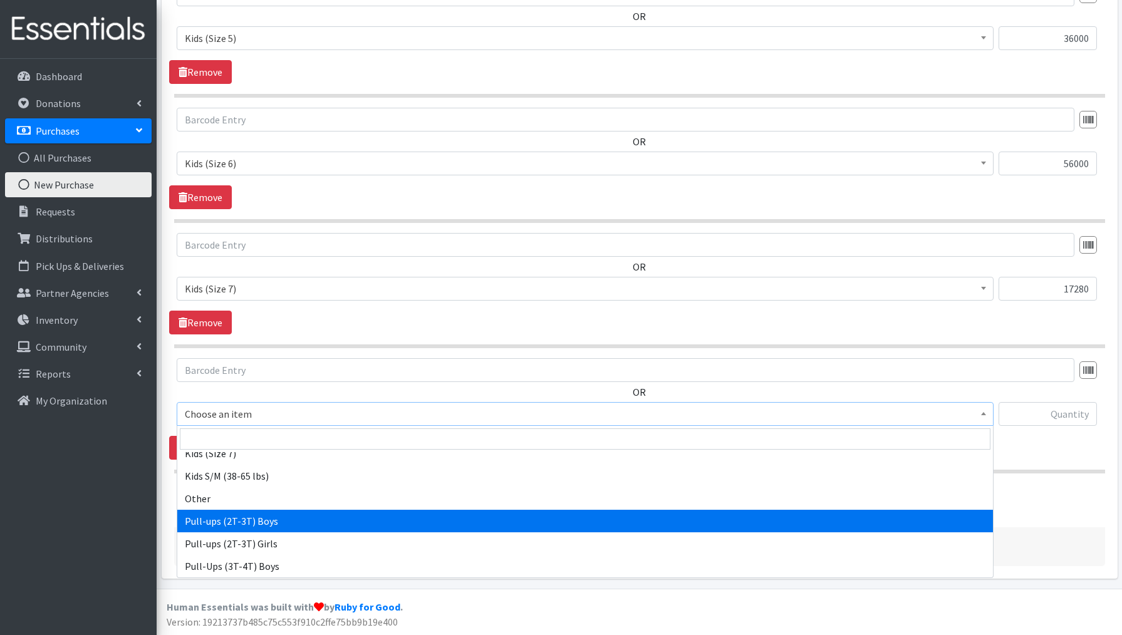
drag, startPoint x: 227, startPoint y: 524, endPoint x: 241, endPoint y: 522, distance: 14.0
select select "3688"
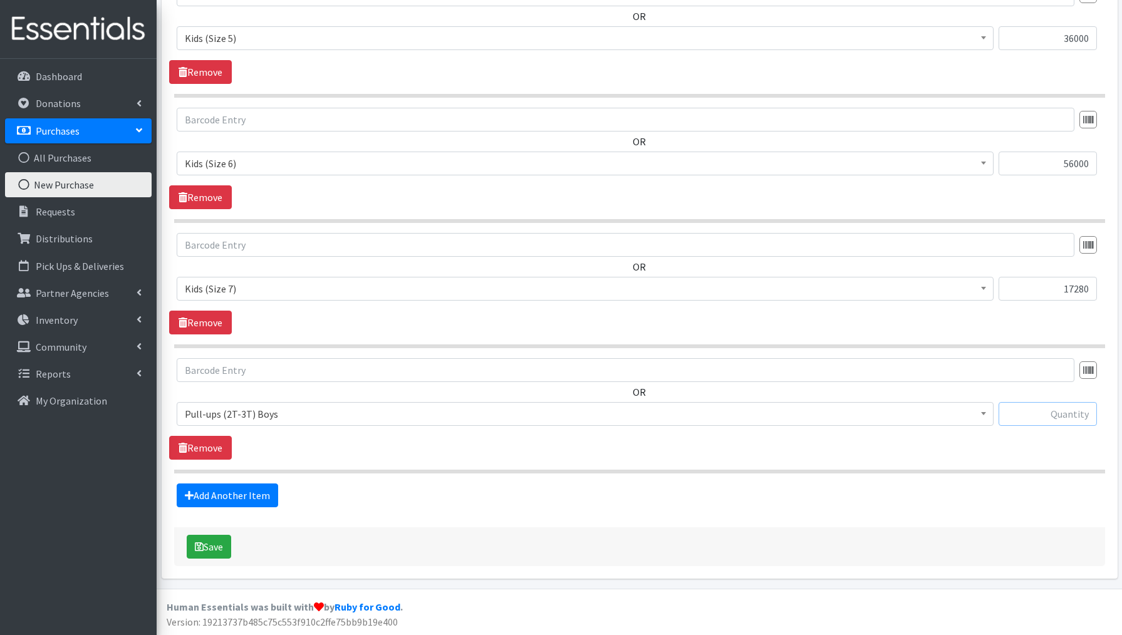
click at [1024, 413] on input "text" at bounding box center [1048, 414] width 98 height 24
type input "5200"
click at [232, 495] on link "Add Another Item" at bounding box center [228, 496] width 102 height 24
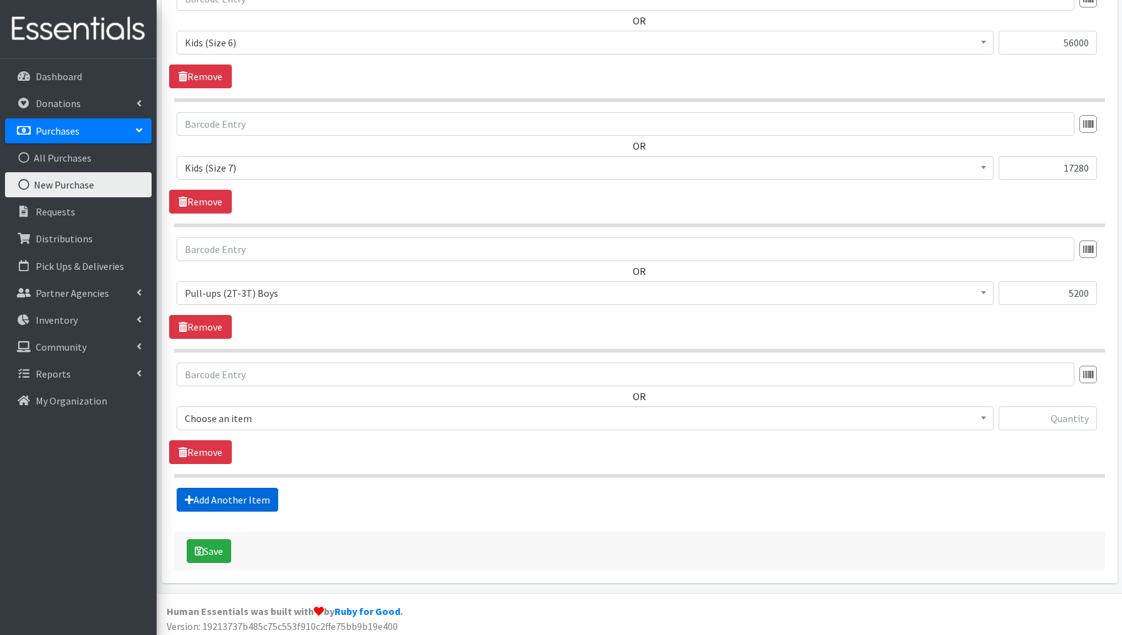
scroll to position [1266, 0]
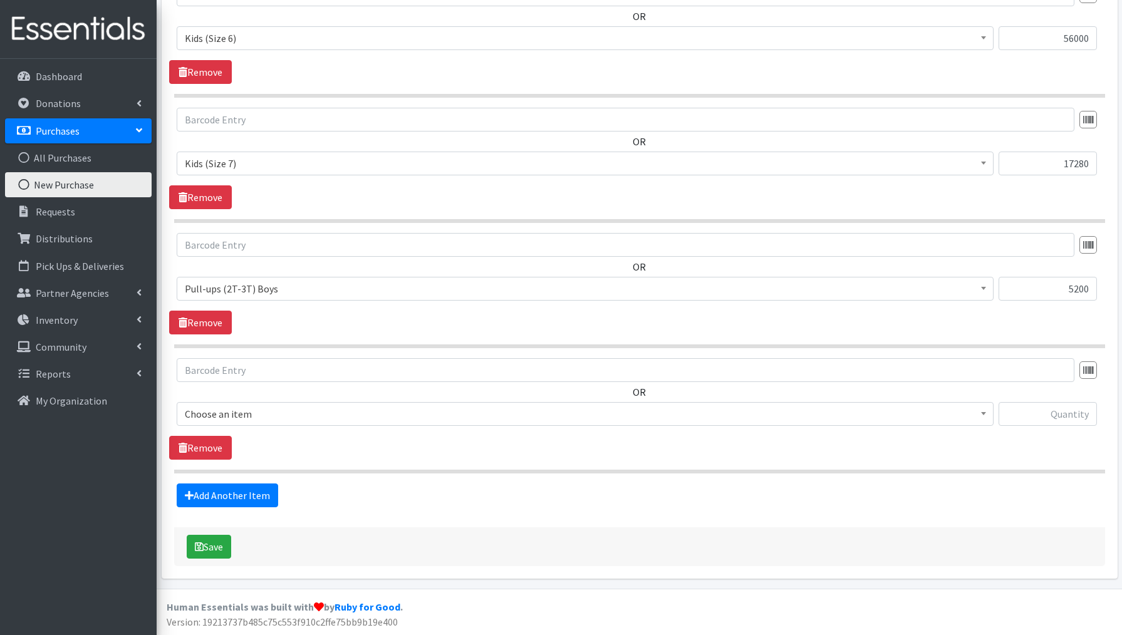
click at [232, 417] on span "Choose an item" at bounding box center [585, 414] width 801 height 18
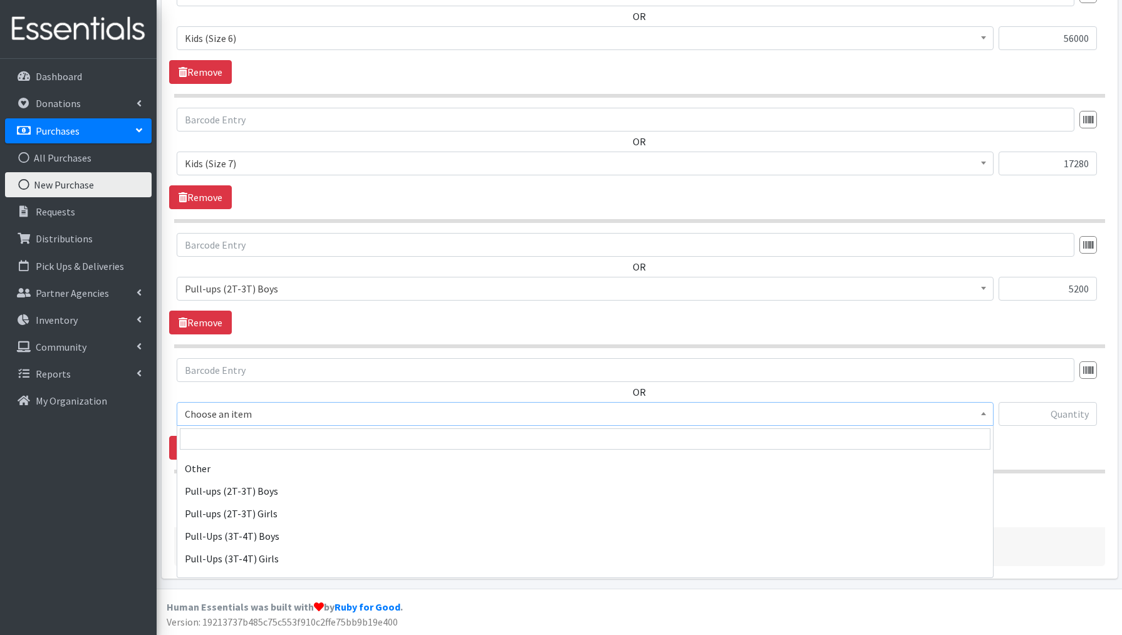
scroll to position [311, 0]
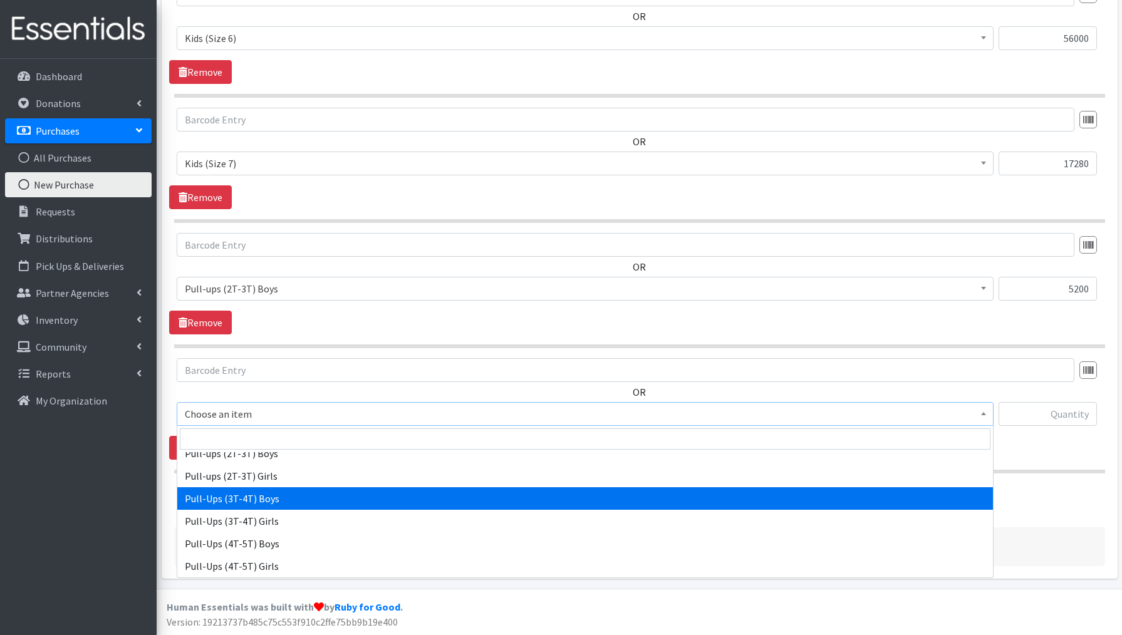
select select "3690"
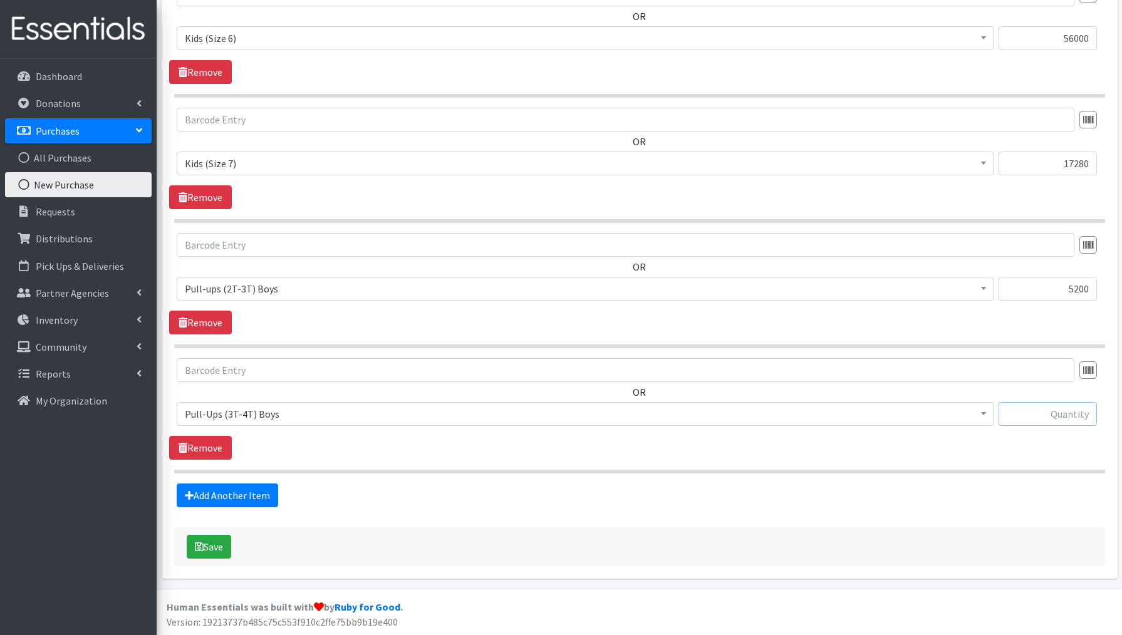
click at [1040, 409] on input "text" at bounding box center [1048, 414] width 98 height 24
type input "3680"
click at [245, 497] on link "Add Another Item" at bounding box center [228, 496] width 102 height 24
click at [253, 419] on span "Choose an item" at bounding box center [585, 414] width 801 height 18
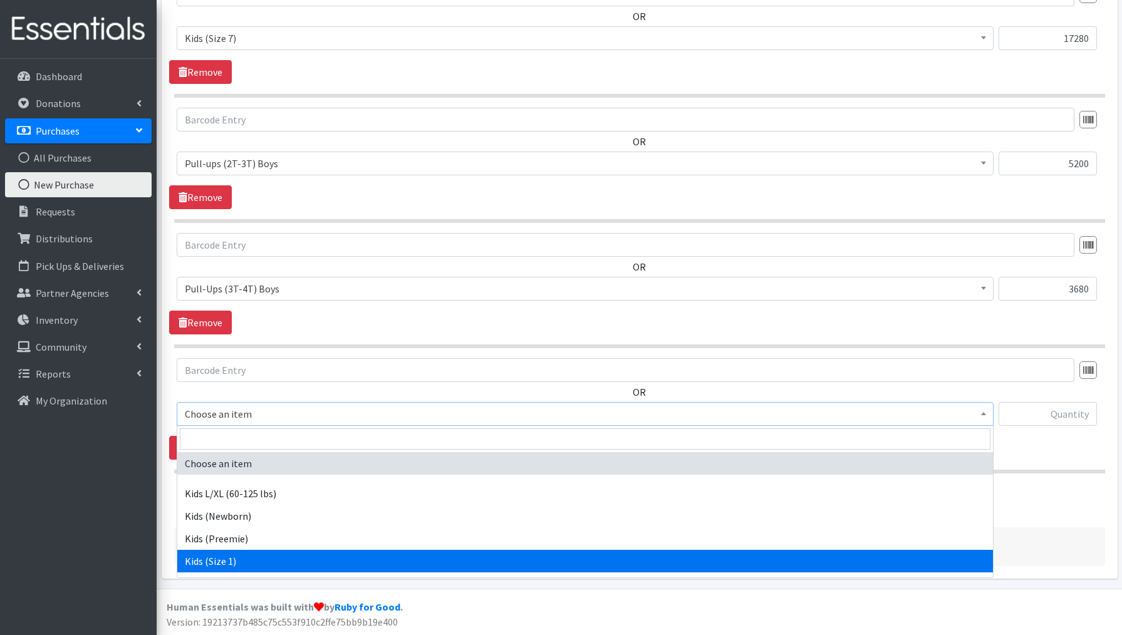
scroll to position [311, 0]
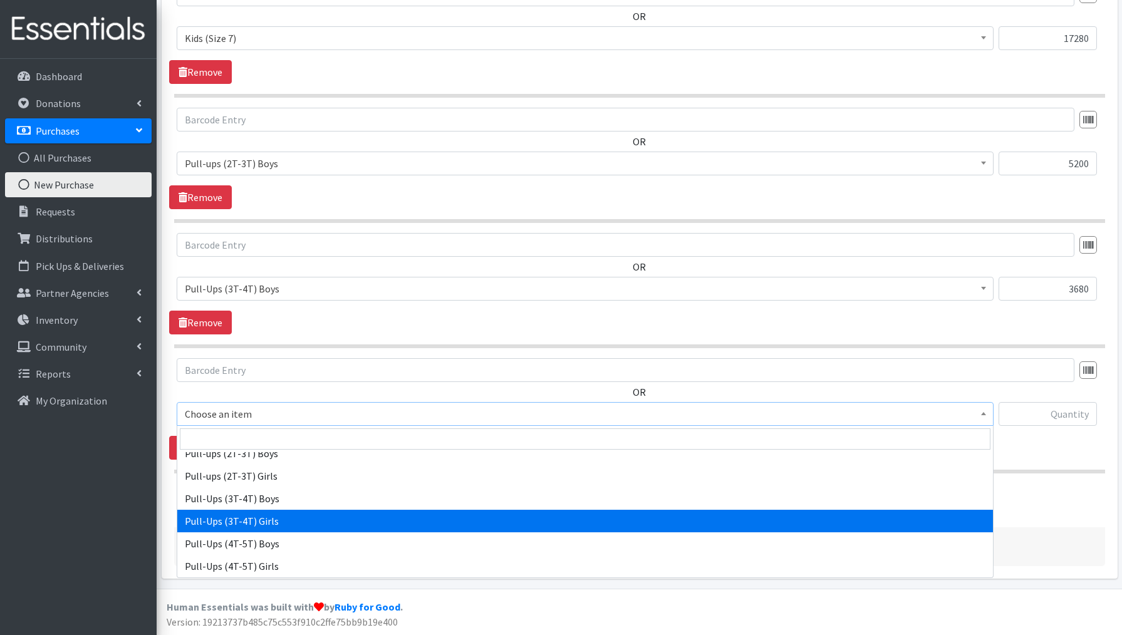
select select "3691"
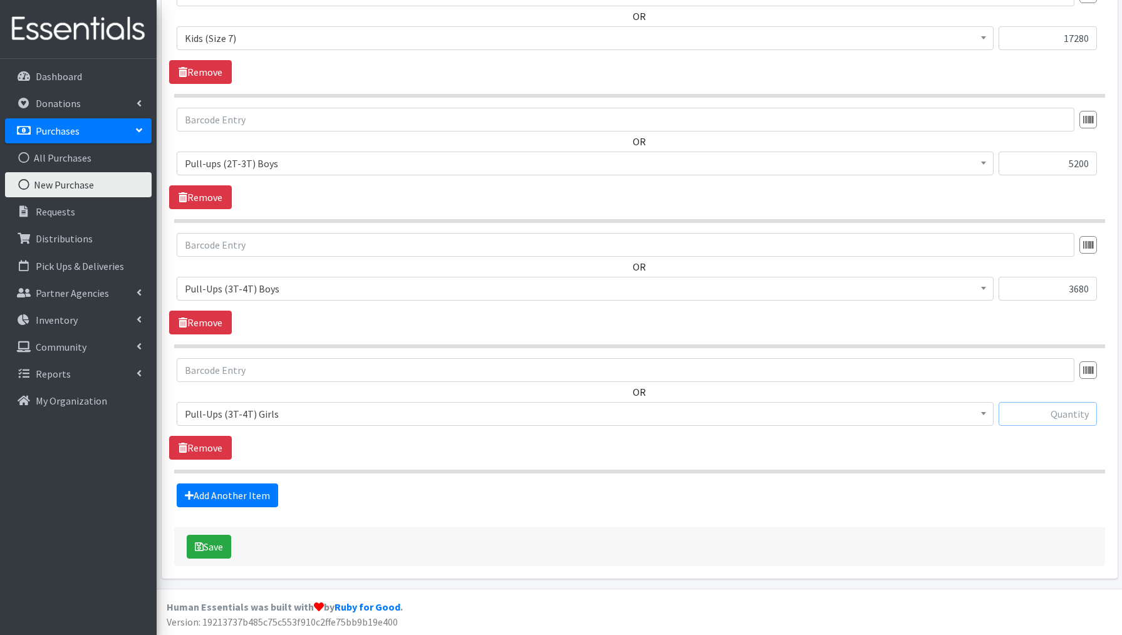
click at [1008, 415] on input "text" at bounding box center [1048, 414] width 98 height 24
type input "3680"
click at [223, 490] on link "Add Another Item" at bounding box center [228, 496] width 102 height 24
click at [221, 416] on span "Choose an item" at bounding box center [585, 414] width 801 height 18
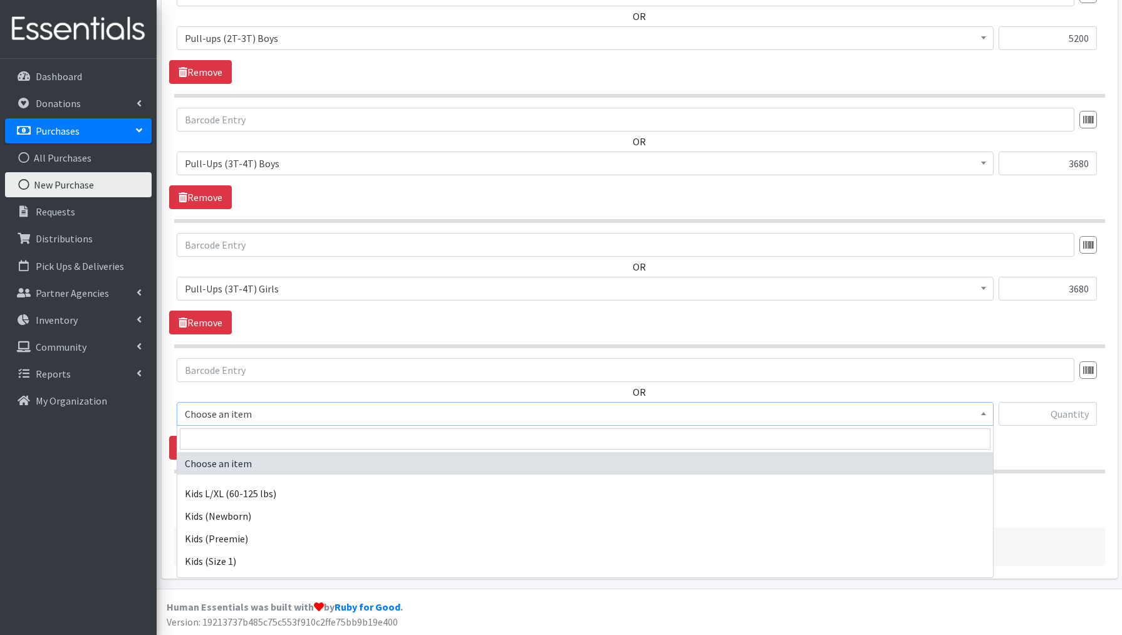
scroll to position [311, 0]
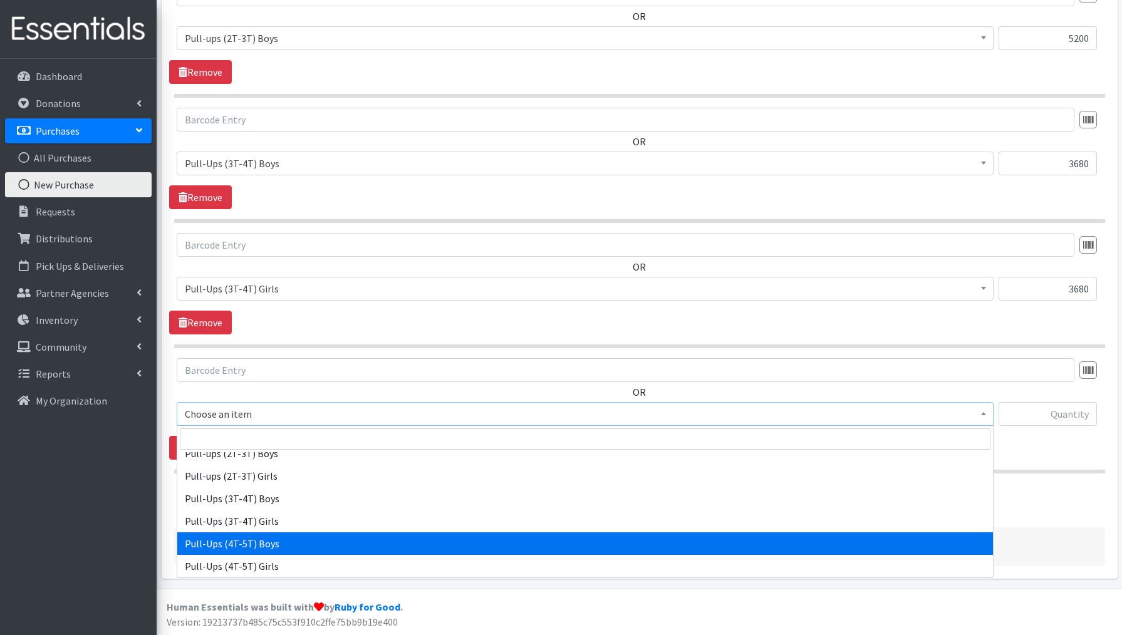
select select "3692"
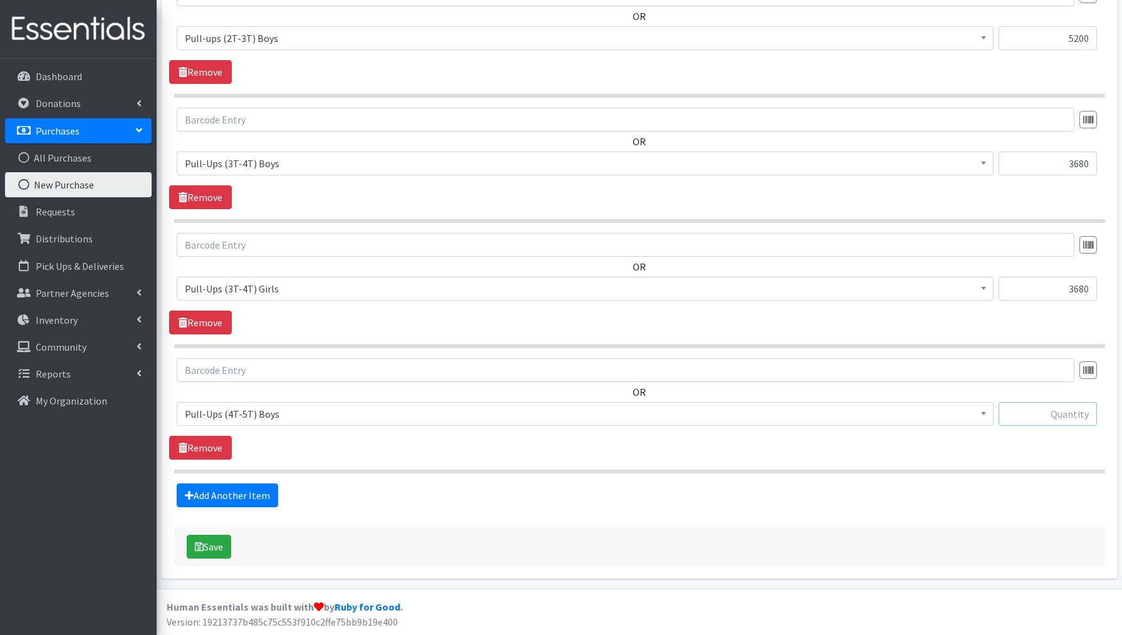
click at [1034, 411] on input "text" at bounding box center [1048, 414] width 98 height 24
type input "15200"
click at [244, 496] on link "Add Another Item" at bounding box center [228, 496] width 102 height 24
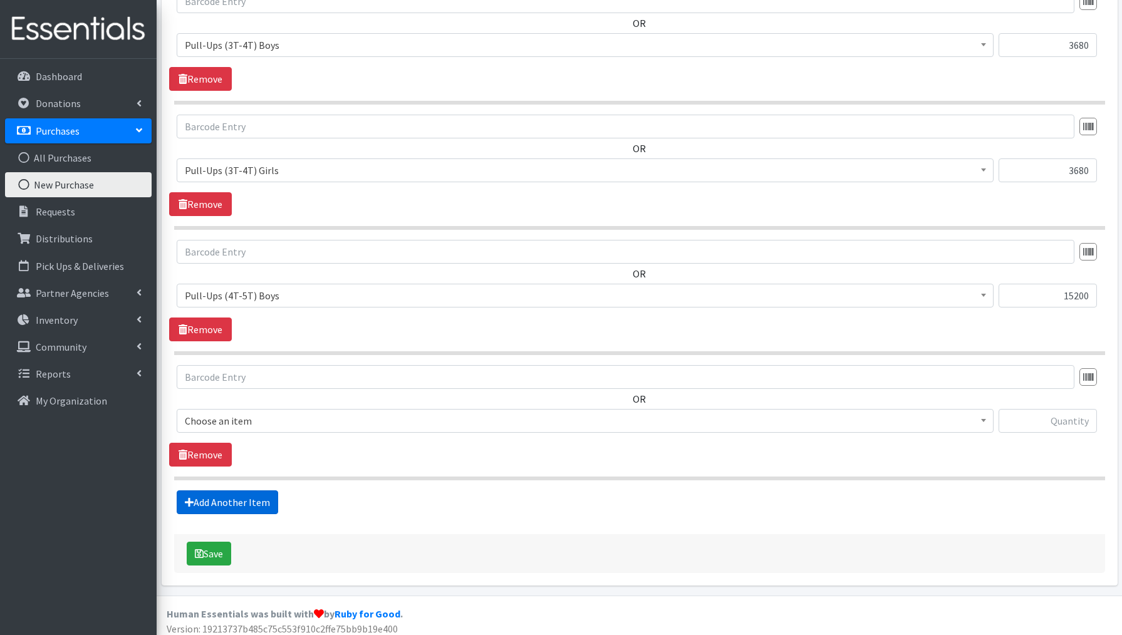
scroll to position [1642, 0]
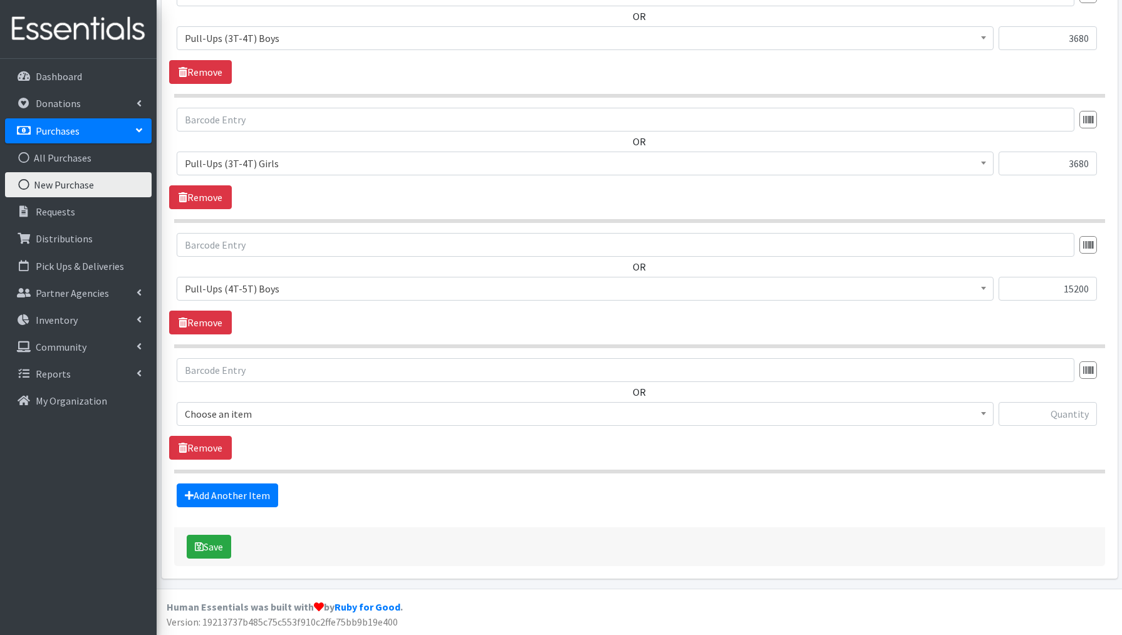
click at [234, 417] on span "Choose an item" at bounding box center [585, 414] width 801 height 18
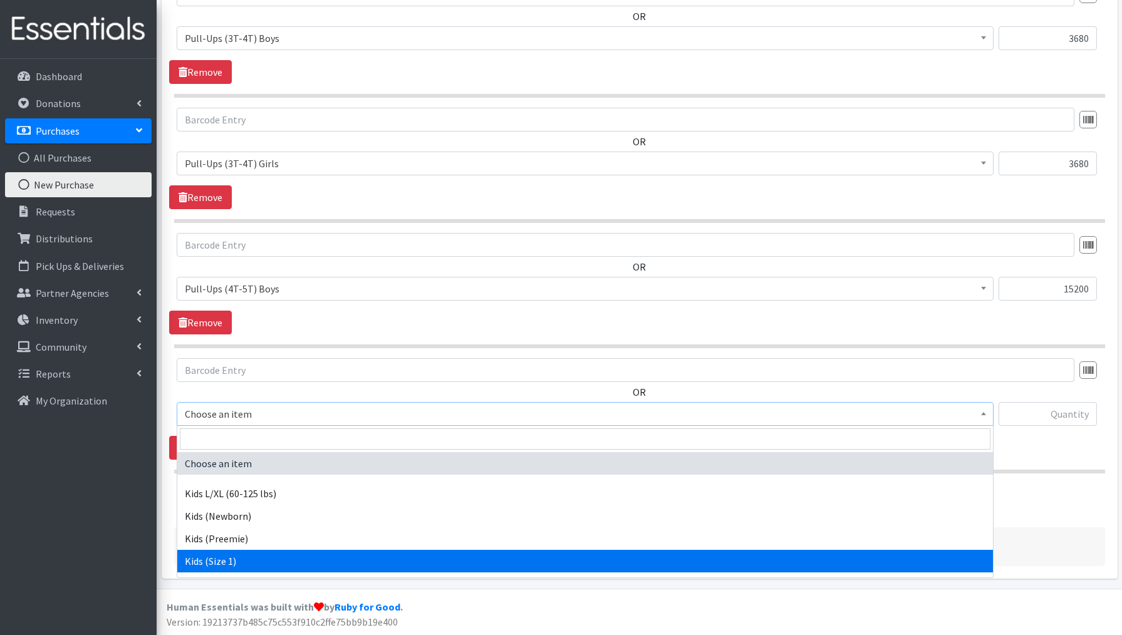
scroll to position [311, 0]
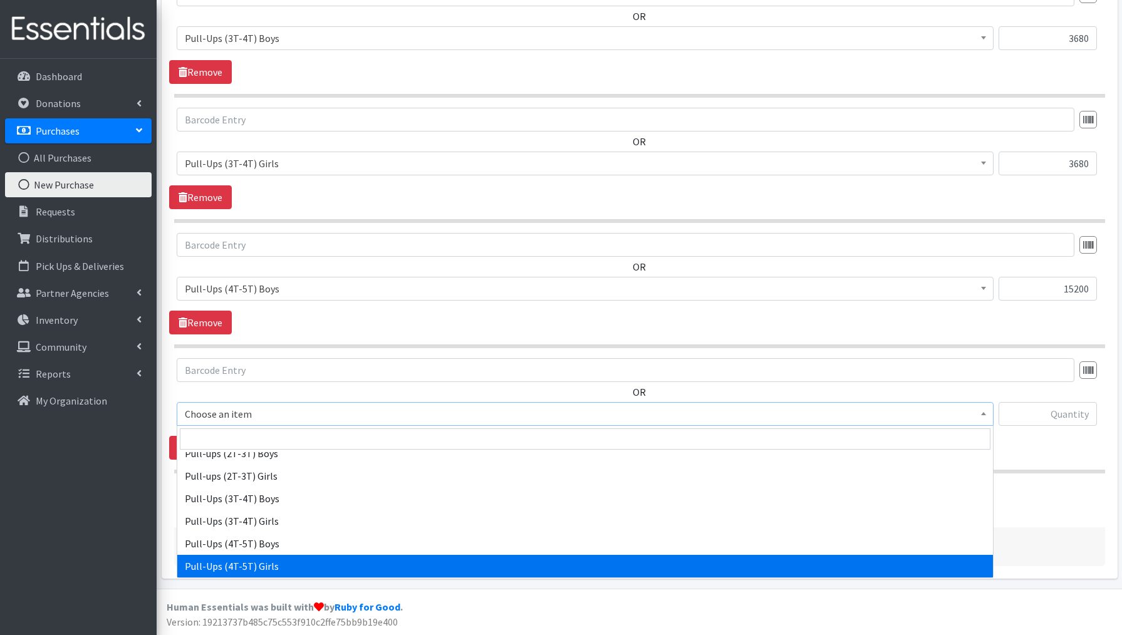
select select "3693"
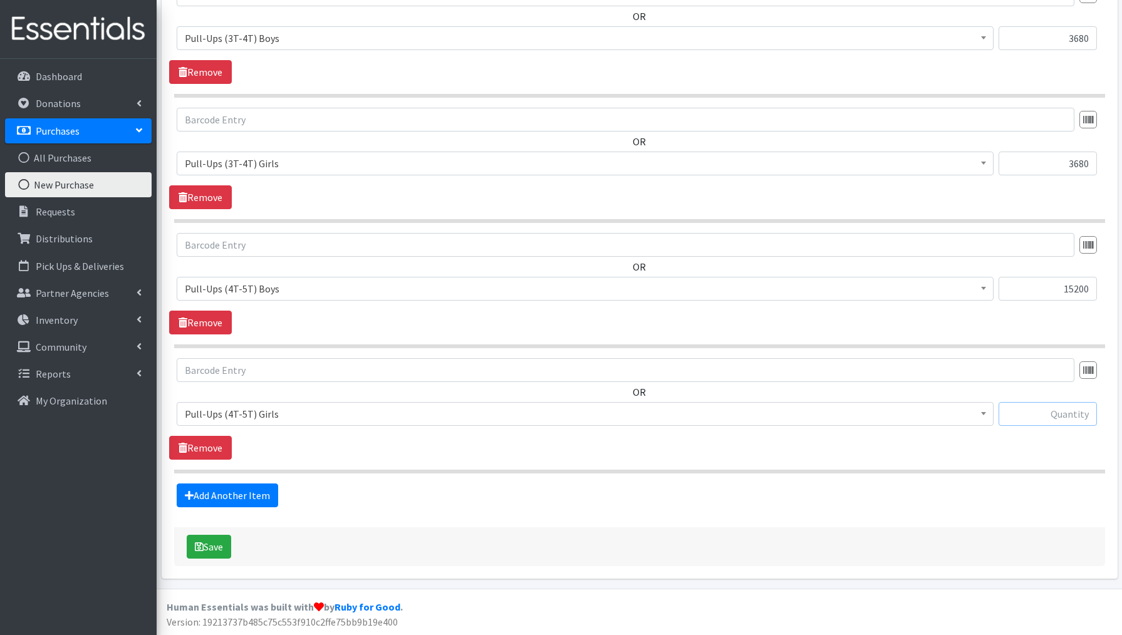
click at [1065, 418] on input "text" at bounding box center [1048, 414] width 98 height 24
type input "12160"
click at [222, 547] on button "Save" at bounding box center [209, 547] width 44 height 24
